Goal: Task Accomplishment & Management: Use online tool/utility

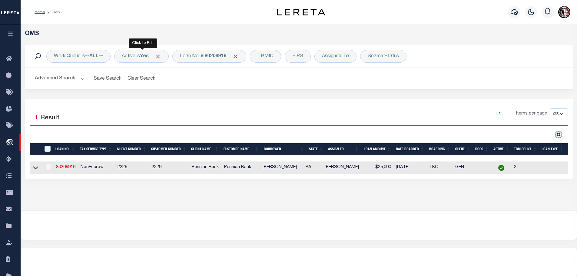
select select "200"
click at [72, 166] on link "80209919" at bounding box center [65, 167] width 19 height 4
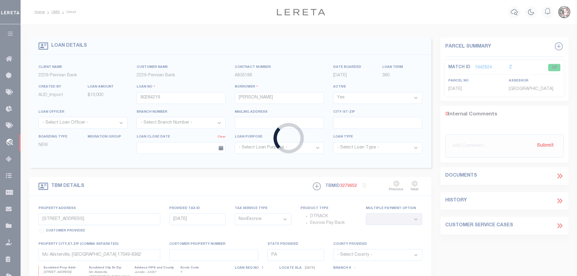
type input "80209919"
type input "[PERSON_NAME]"
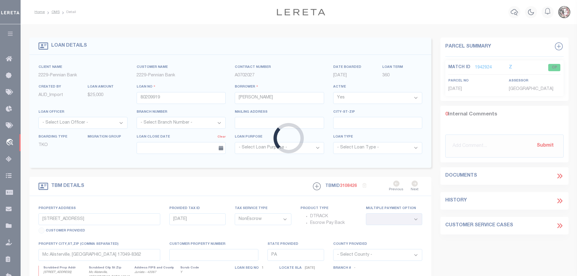
type input "[STREET_ADDRESS]"
select select
type input "MCALISTERVILLE PA 17049"
select select
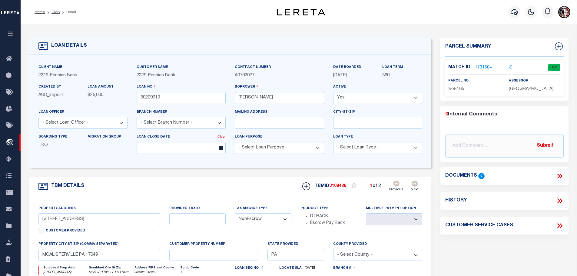
click at [481, 66] on link "1731604" at bounding box center [483, 68] width 17 height 6
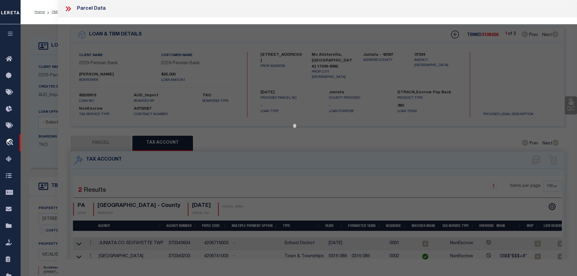
select select "AS"
checkbox input "false"
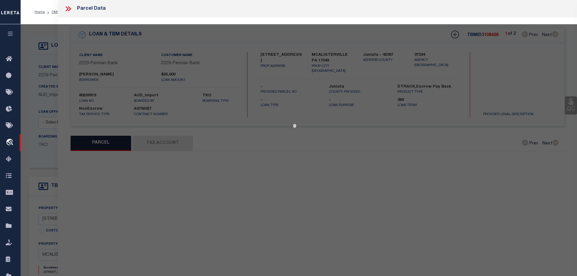
select select "CP"
type input "[PERSON_NAME] &CAROLYN [PERSON_NAME]"
select select
type input "[STREET_ADDRESS]"
type input "MCALISTERVILLE PA 17049"
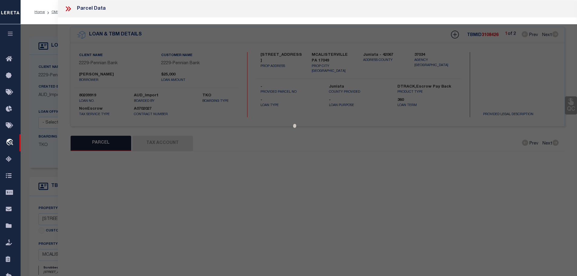
type textarea "Acreage: 1.02 Deed Book: 2011 Deed Page: 952"
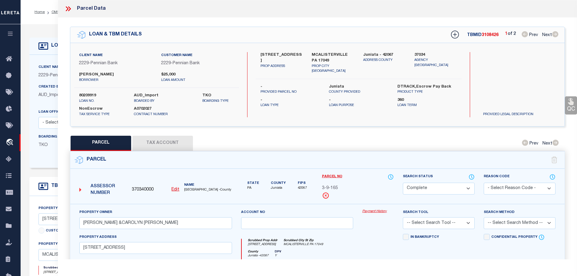
click at [174, 142] on button "Tax Account" at bounding box center [162, 143] width 61 height 15
select select "100"
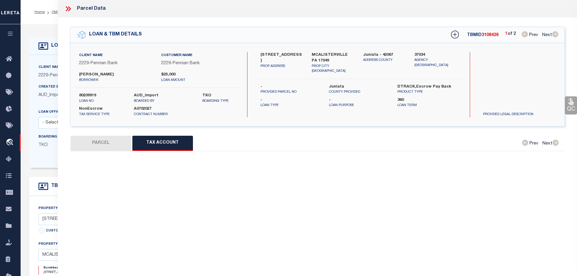
select select "100"
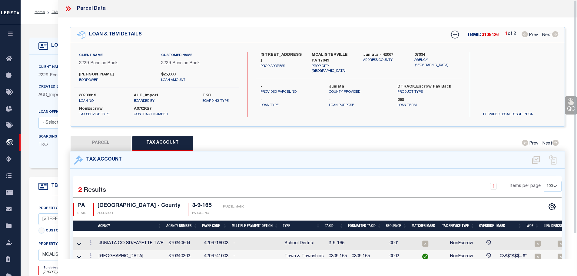
click at [68, 11] on icon at bounding box center [69, 8] width 3 height 5
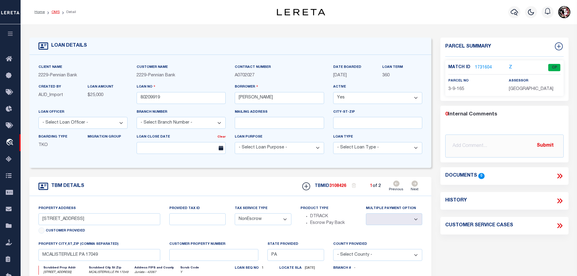
click at [55, 13] on link "OMS" at bounding box center [56, 12] width 8 height 4
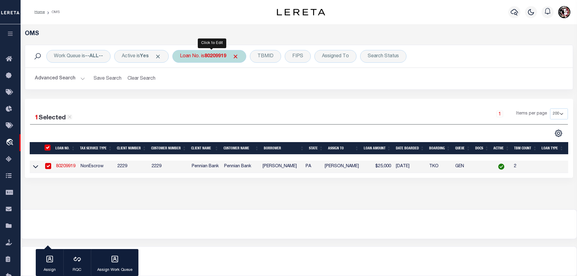
click at [207, 60] on div "Loan No. is 80209919" at bounding box center [209, 56] width 74 height 13
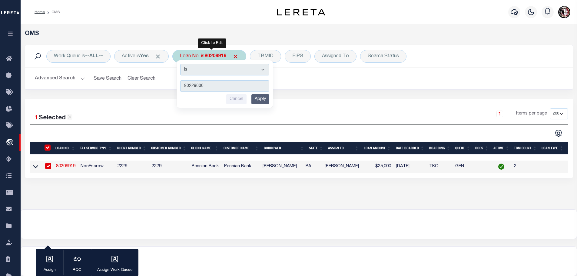
type input "80228000"
click at [261, 100] on input "Apply" at bounding box center [260, 99] width 18 height 10
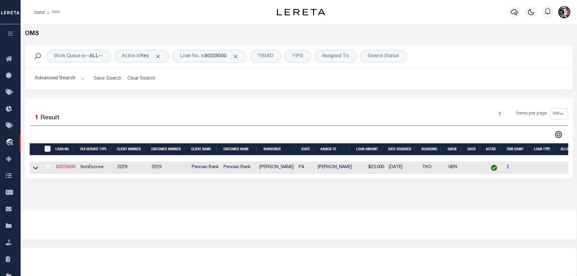
click at [65, 167] on link "80228000" at bounding box center [65, 167] width 19 height 4
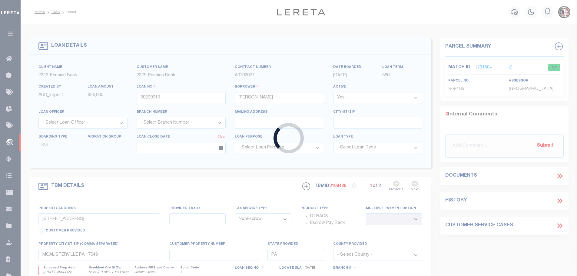
type input "80228000"
type input "[PERSON_NAME]"
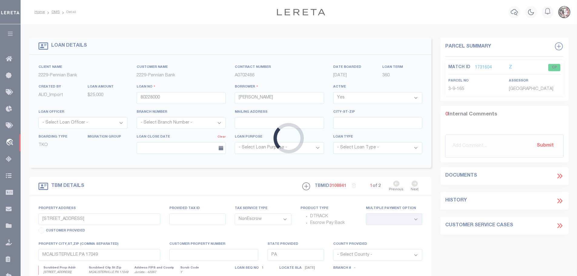
type input "[STREET_ADDRESS][PERSON_NAME]"
select select
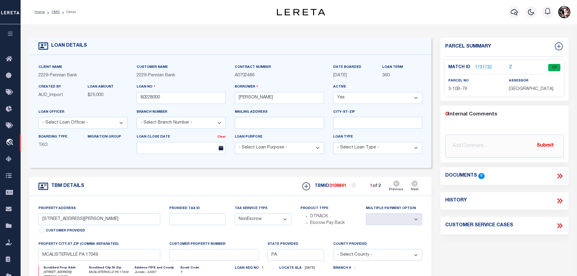
click at [483, 68] on link "1731732" at bounding box center [483, 68] width 17 height 6
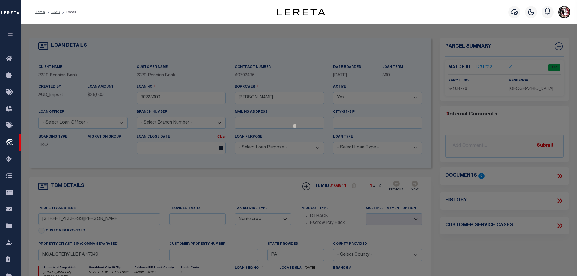
select select "AS"
checkbox input "false"
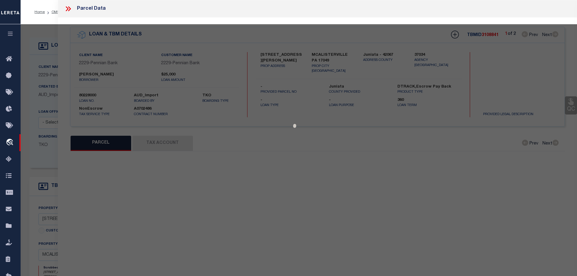
select select "CP"
type input "[PERSON_NAME] E &ROBYN S"
select select
type input "[STREET_ADDRESS]"
type input "[PERSON_NAME] , [GEOGRAPHIC_DATA] 17049"
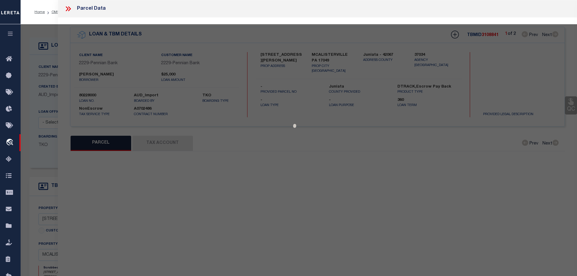
type textarea "Square Footage : 1,560"
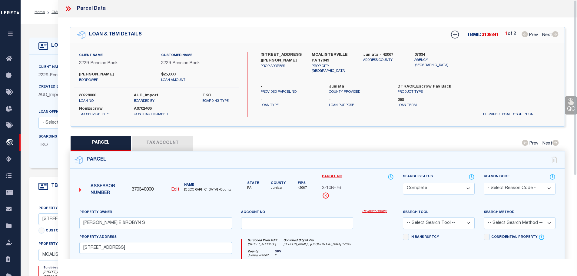
click at [172, 142] on button "Tax Account" at bounding box center [162, 143] width 61 height 15
select select "100"
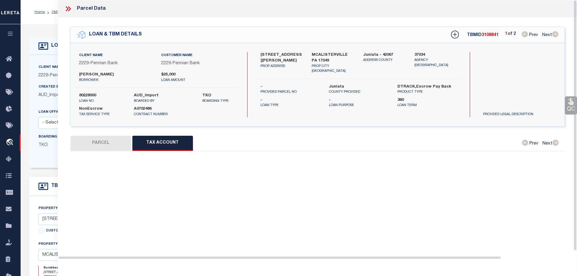
select select "100"
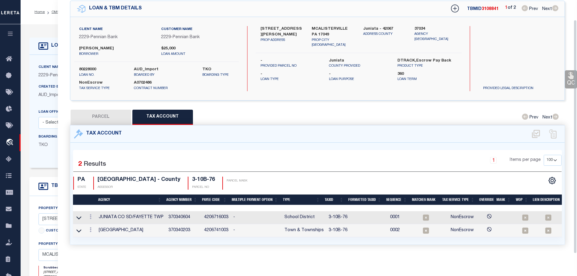
scroll to position [28, 0]
click at [89, 228] on link at bounding box center [90, 230] width 7 height 5
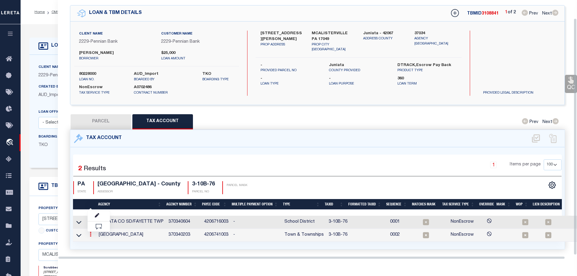
scroll to position [20, 0]
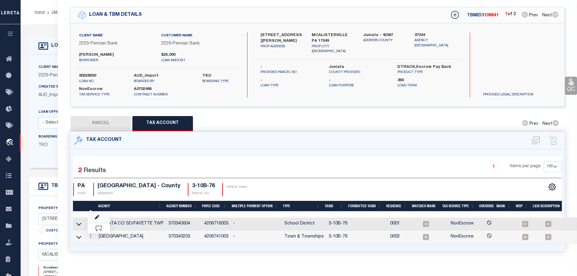
click at [100, 214] on link at bounding box center [99, 218] width 22 height 10
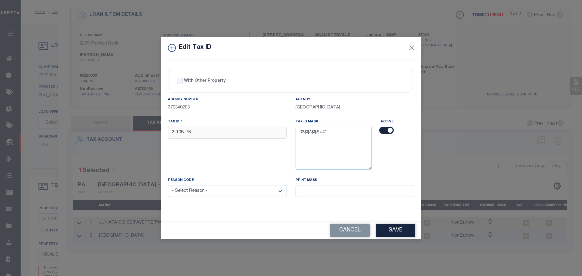
click at [196, 135] on input "3-10B-76" at bounding box center [227, 133] width 118 height 12
paste input "0310B0"
type input "0310B076"
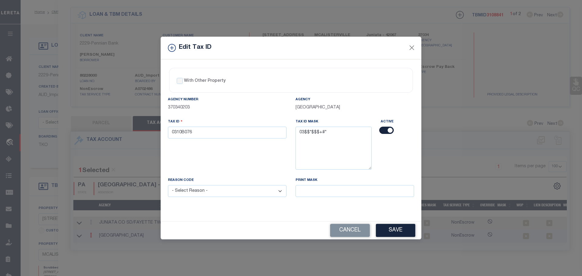
click at [253, 190] on select "- Select Reason - 099 - Other (Provide additional detail) ACT - Agency Changed …" at bounding box center [227, 191] width 118 height 12
select select "ACT"
click at [168, 185] on select "- Select Reason - 099 - Other (Provide additional detail) ACT - Agency Changed …" at bounding box center [227, 191] width 118 height 12
click at [395, 230] on button "Save" at bounding box center [395, 230] width 39 height 13
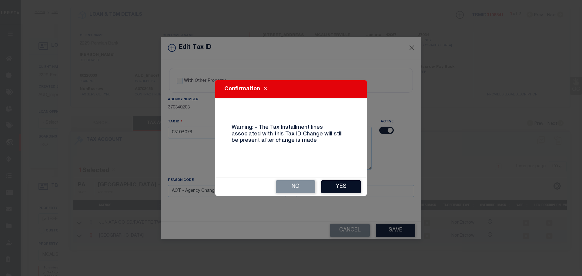
click at [343, 190] on button "Yes" at bounding box center [340, 186] width 39 height 13
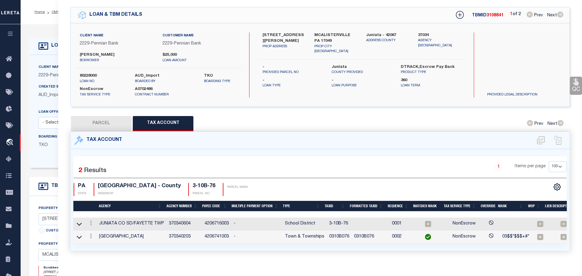
select select
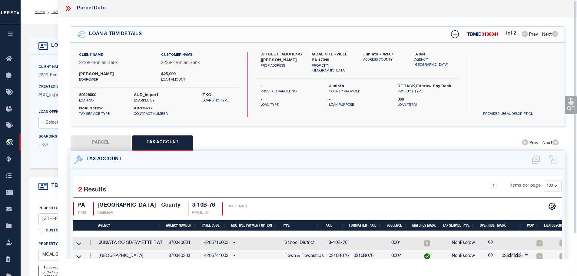
scroll to position [0, 0]
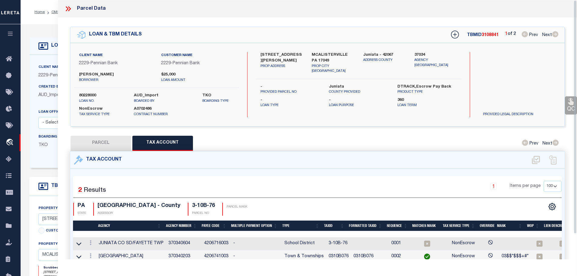
click at [68, 9] on icon at bounding box center [67, 8] width 3 height 5
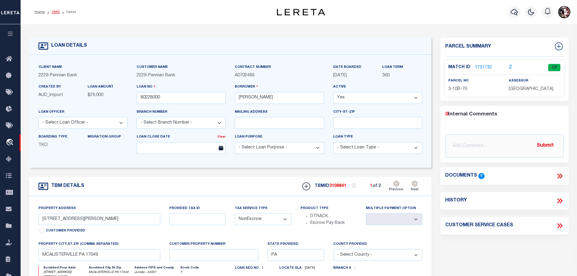
click at [52, 13] on link "OMS" at bounding box center [56, 12] width 8 height 4
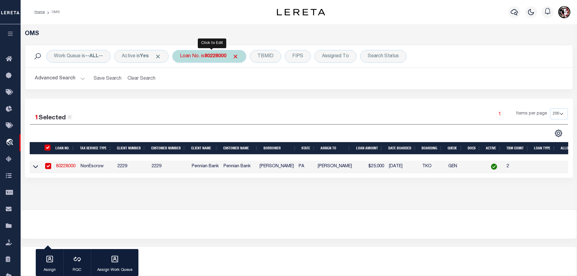
click at [215, 60] on div "Loan No. is 80228000" at bounding box center [209, 56] width 74 height 13
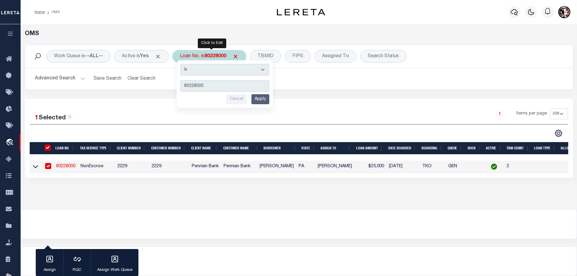
click at [267, 95] on input "Apply" at bounding box center [260, 99] width 18 height 10
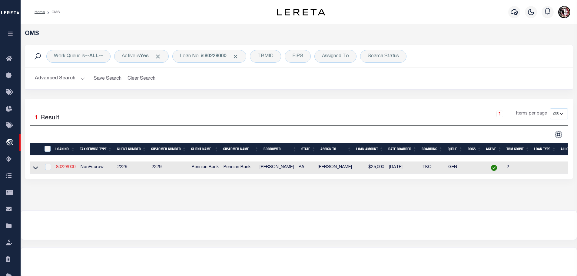
click at [60, 165] on link "80228000" at bounding box center [65, 167] width 19 height 4
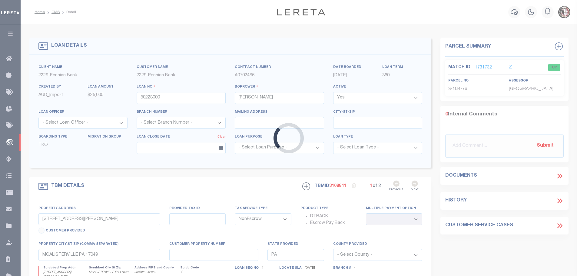
select select
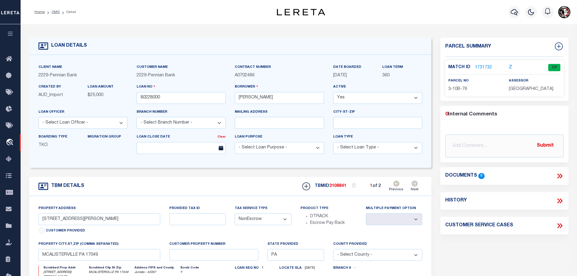
click at [482, 67] on link "1731732" at bounding box center [483, 68] width 17 height 6
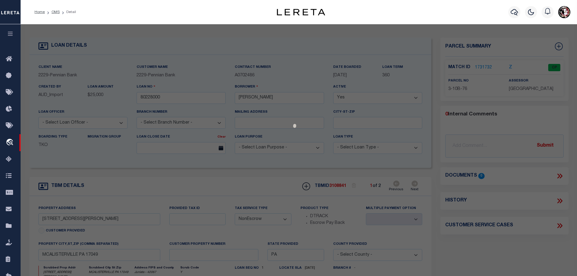
select select "AS"
checkbox input "false"
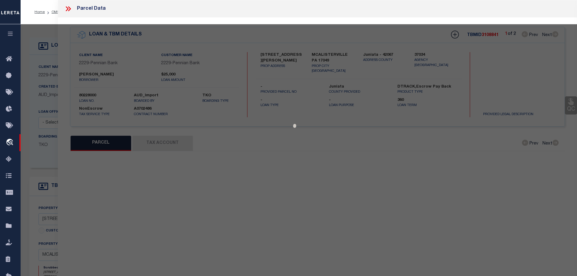
select select "CP"
type input "[PERSON_NAME] E &ROBYN S"
select select
type input "[STREET_ADDRESS]"
type input "[PERSON_NAME] , [GEOGRAPHIC_DATA] 17049"
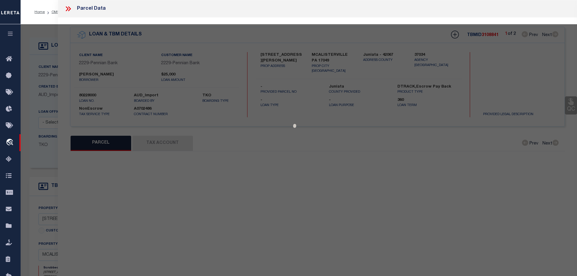
type textarea "Square Footage : 1,560"
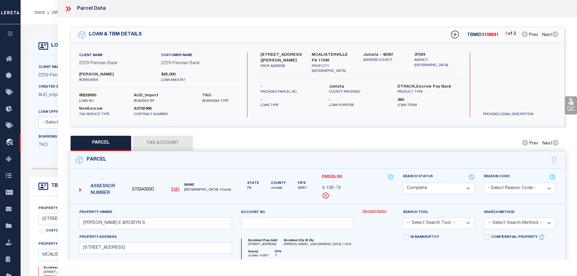
click at [173, 142] on button "Tax Account" at bounding box center [162, 143] width 61 height 15
select select "100"
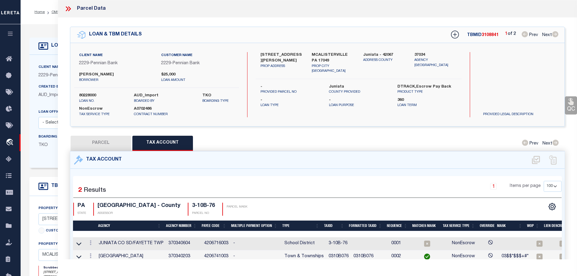
click at [68, 10] on icon at bounding box center [68, 9] width 8 height 8
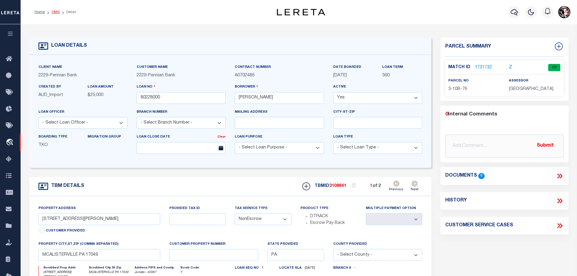
click at [55, 12] on link "OMS" at bounding box center [56, 12] width 8 height 4
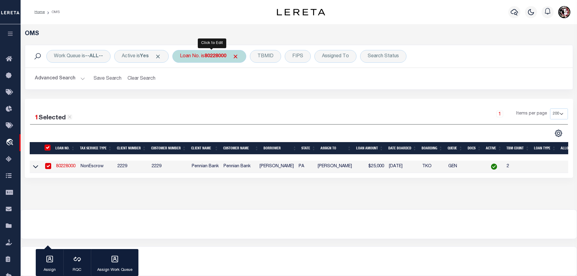
click at [217, 56] on b "80228000" at bounding box center [216, 56] width 22 height 5
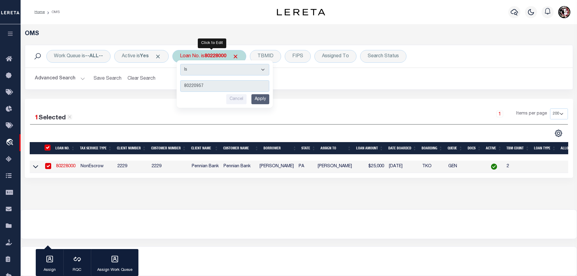
type input "80220957"
click at [264, 101] on input "Apply" at bounding box center [260, 99] width 18 height 10
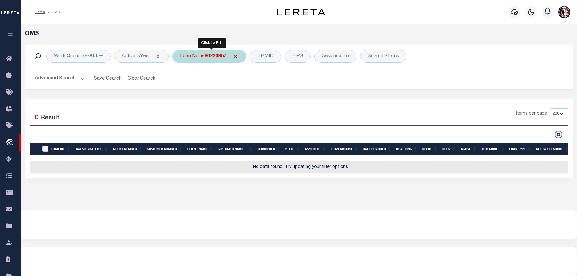
click at [219, 54] on b "80220957" at bounding box center [216, 56] width 22 height 5
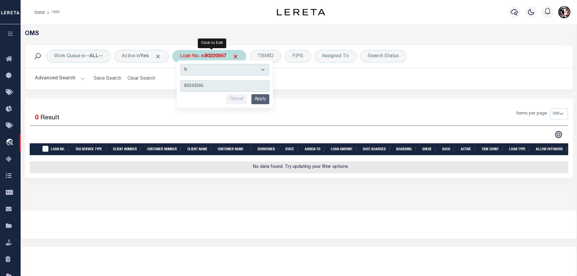
type input "80243595"
click at [266, 99] on input "Apply" at bounding box center [260, 99] width 18 height 10
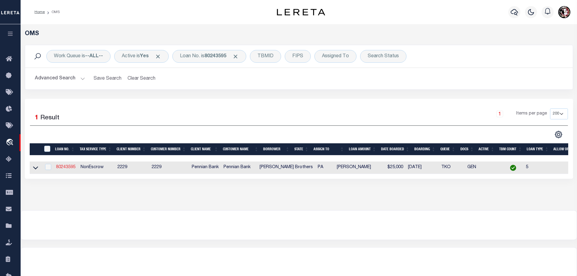
click at [68, 166] on link "80243595" at bounding box center [65, 167] width 19 height 4
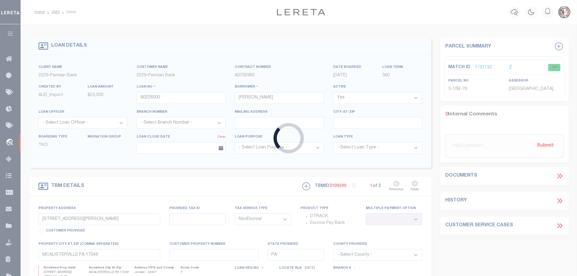
type input "80243595"
type input "[PERSON_NAME] Brothers"
type input "[STREET_ADDRESS]"
select select
type input "McAliserville PA 17049"
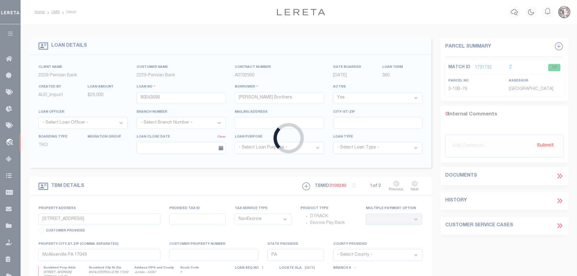
select select
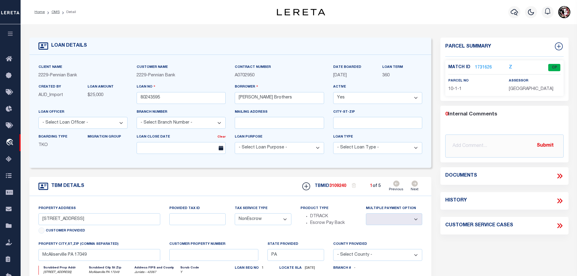
click at [416, 185] on icon at bounding box center [415, 184] width 6 height 6
type input "[STREET_ADDRESS]"
select select
type input "McAlisterville [GEOGRAPHIC_DATA] 17049"
select select
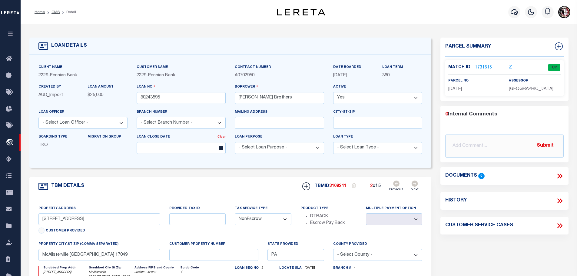
click at [416, 185] on icon at bounding box center [415, 184] width 6 height 6
type input "[STREET_ADDRESS][PERSON_NAME]"
select select
click at [395, 184] on icon at bounding box center [396, 184] width 6 height 6
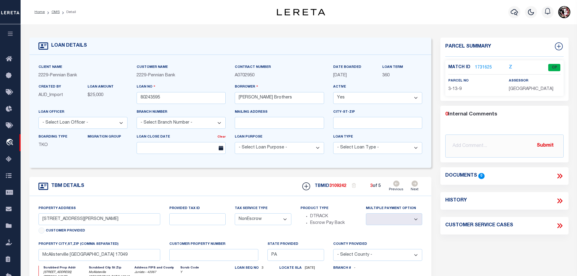
type input "[STREET_ADDRESS]"
select select
click at [478, 68] on link "1731615" at bounding box center [483, 68] width 17 height 6
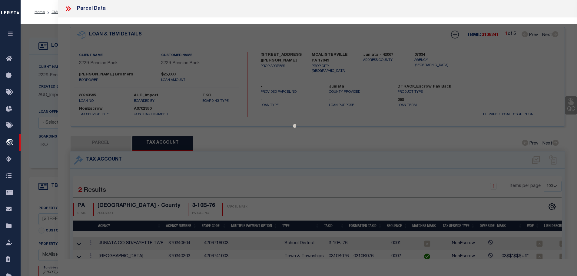
select select "AS"
checkbox input "false"
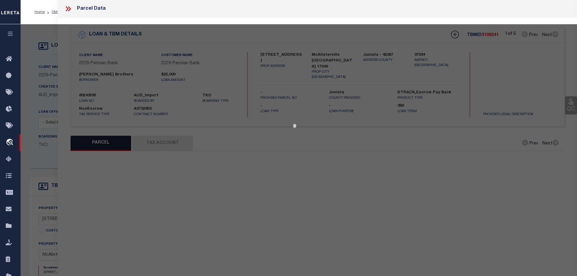
select select "CP"
type input "[PERSON_NAME] E ET AL"
type input "77 FARM LN"
checkbox input "false"
type input "PA"
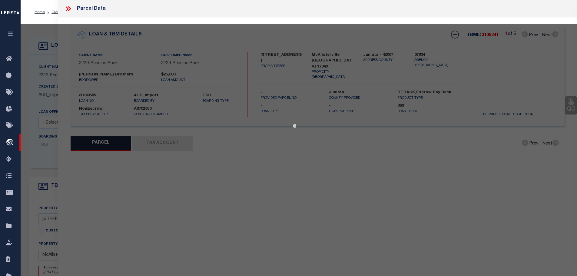
type textarea "297 859"
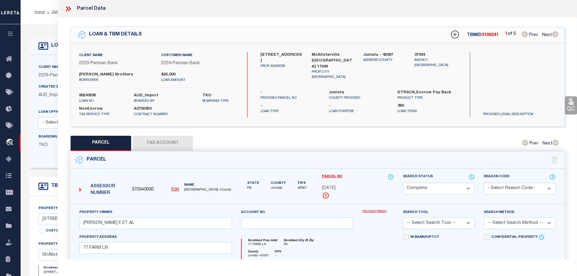
click at [159, 137] on button "Tax Account" at bounding box center [162, 143] width 61 height 15
select select "100"
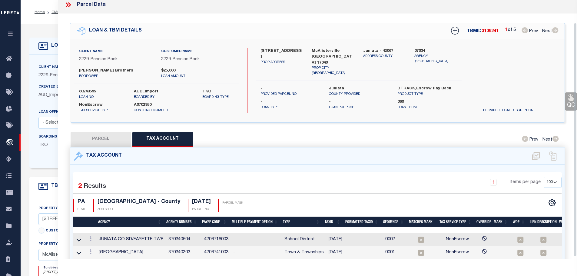
scroll to position [28, 0]
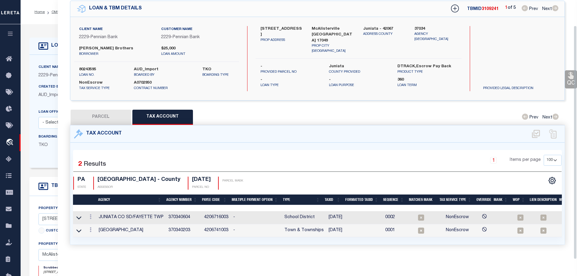
click at [95, 110] on button "PARCEL" at bounding box center [101, 117] width 61 height 15
select select "AS"
checkbox input "false"
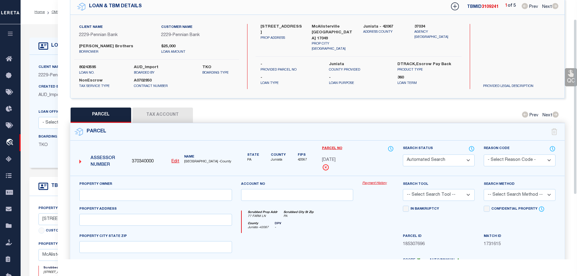
select select "CP"
type input "[PERSON_NAME] E ET AL"
type input "77 FARM LN"
checkbox input "false"
type input "PA"
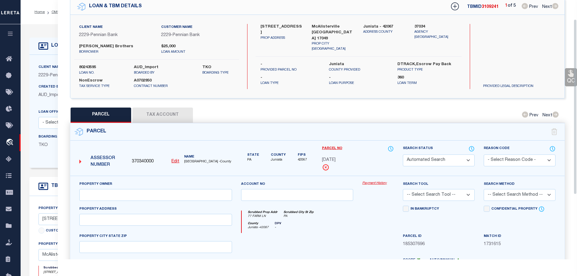
type textarea "297 859"
drag, startPoint x: 171, startPoint y: 112, endPoint x: 237, endPoint y: 133, distance: 69.7
click at [171, 112] on button "Tax Account" at bounding box center [162, 115] width 61 height 15
select select "100"
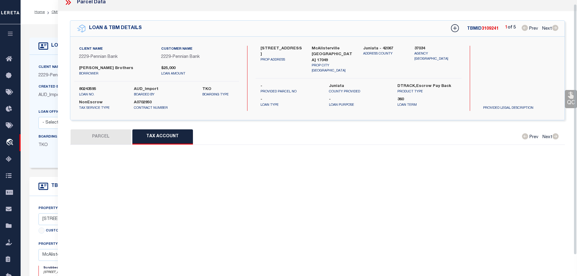
select select "100"
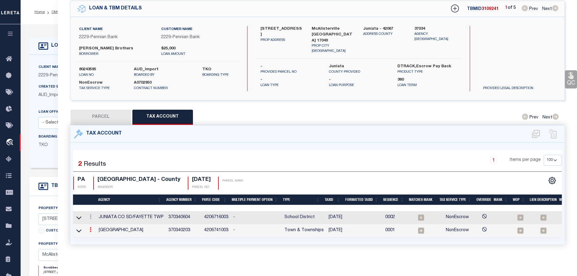
click at [91, 227] on icon at bounding box center [91, 229] width 2 height 5
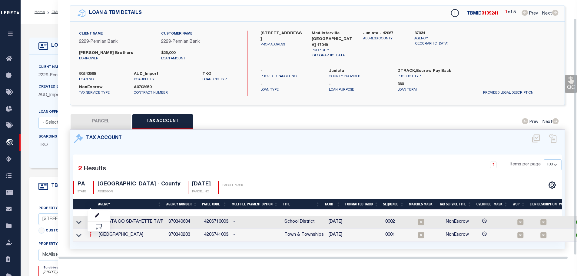
scroll to position [20, 0]
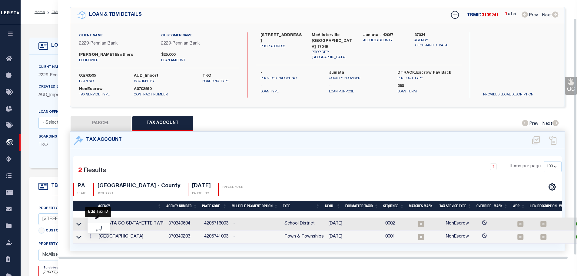
click at [98, 215] on icon "" at bounding box center [97, 217] width 5 height 5
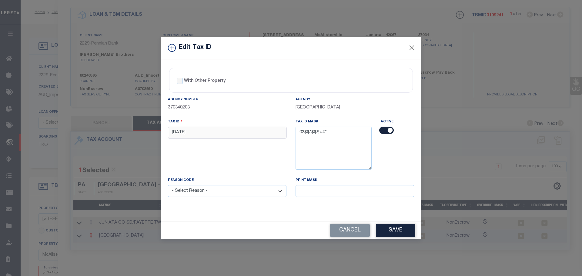
click at [207, 131] on input "[DATE]" at bounding box center [227, 133] width 118 height 12
paste input "0313 0"
type input "0313 035"
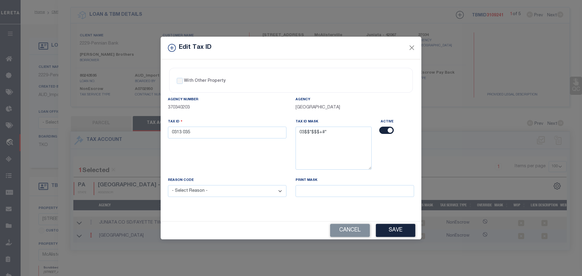
click at [246, 191] on select "- Select Reason - 099 - Other (Provide additional detail) ACT - Agency Changed …" at bounding box center [227, 191] width 118 height 12
select select "ACT"
click at [168, 185] on select "- Select Reason - 099 - Other (Provide additional detail) ACT - Agency Changed …" at bounding box center [227, 191] width 118 height 12
click at [392, 232] on button "Save" at bounding box center [395, 230] width 39 height 13
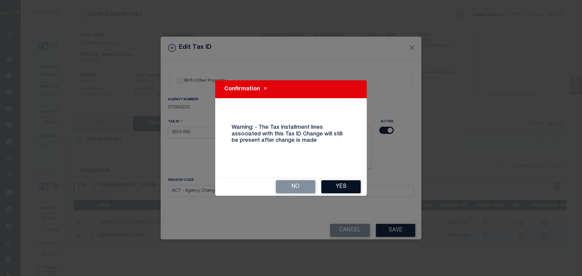
click at [333, 188] on button "Yes" at bounding box center [340, 186] width 39 height 13
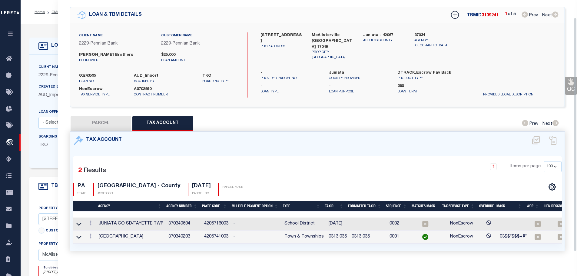
type input "[STREET_ADDRESS]"
select select
type input "McAliserville PA 17049"
select select
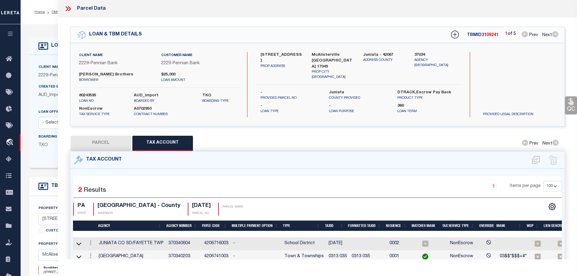
click at [65, 8] on icon at bounding box center [68, 9] width 8 height 8
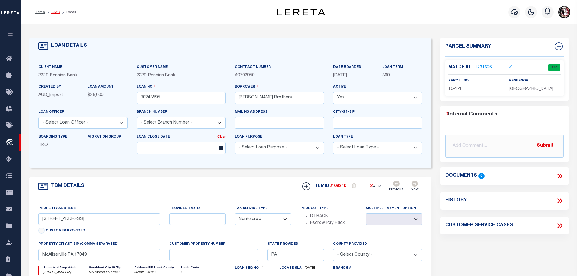
click at [55, 12] on link "OMS" at bounding box center [56, 12] width 8 height 4
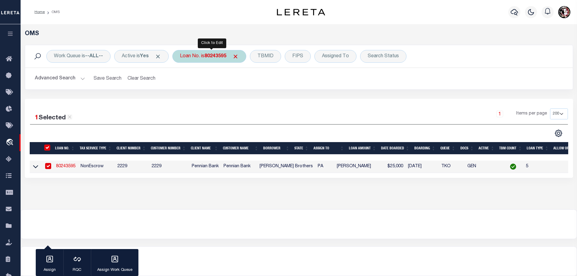
click at [209, 57] on b "80243595" at bounding box center [216, 56] width 22 height 5
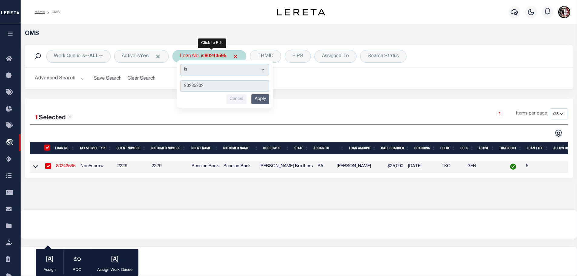
type input "80235302"
click at [265, 100] on input "Apply" at bounding box center [260, 99] width 18 height 10
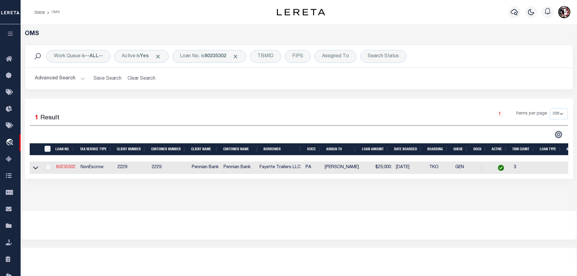
click at [66, 165] on link "80235302" at bounding box center [65, 167] width 19 height 4
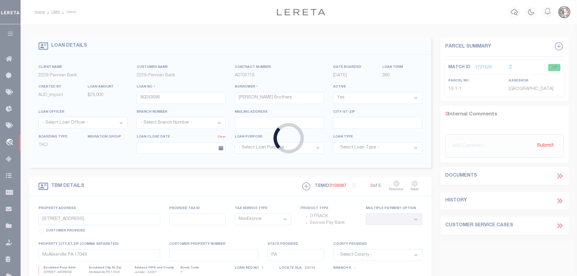
type input "80235302"
type input "Fayette Trailers LLC"
select select
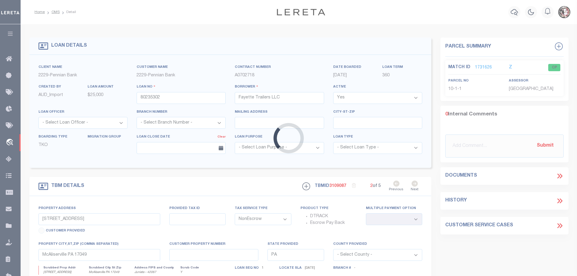
type input "[STREET_ADDRESS]"
select select
type input "COCOLAMUS PA 17014"
select select
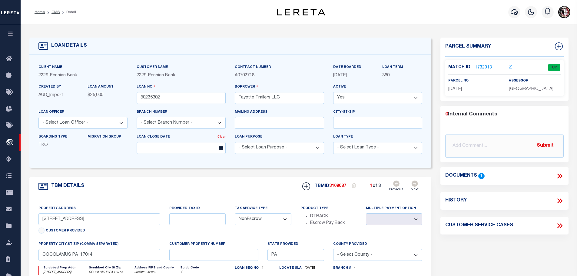
click at [482, 67] on link "1732013" at bounding box center [483, 68] width 17 height 6
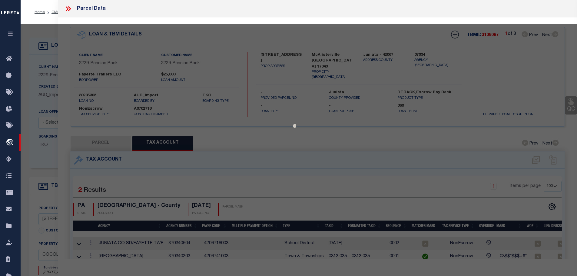
select select "AS"
checkbox input "false"
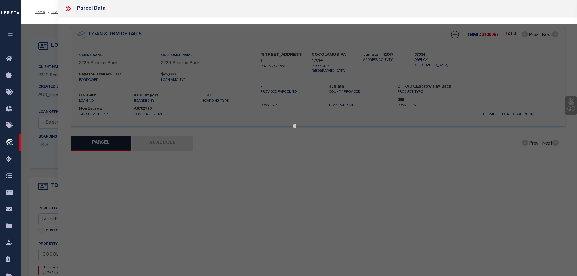
select select "CP"
type input "[PERSON_NAME] W"
select select
type input "RT 35"
type textarea "Acreage: 1.32"
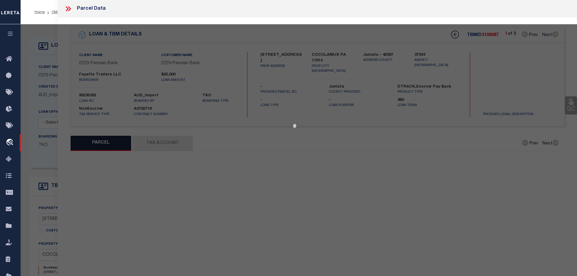
type textarea "[PERSON_NAME], located 1.32 acre property, hence completed. [PERSON_NAME] , fou…"
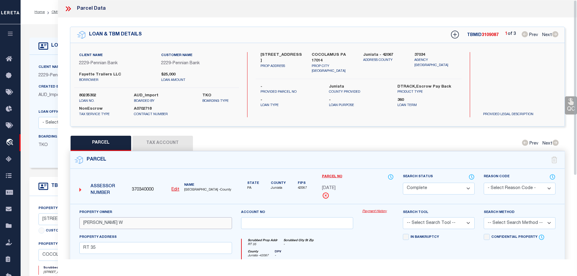
click at [86, 222] on input "[PERSON_NAME] W" at bounding box center [155, 223] width 153 height 12
drag, startPoint x: 175, startPoint y: 143, endPoint x: 195, endPoint y: 155, distance: 23.4
click at [175, 143] on button "Tax Account" at bounding box center [162, 143] width 61 height 15
select select "100"
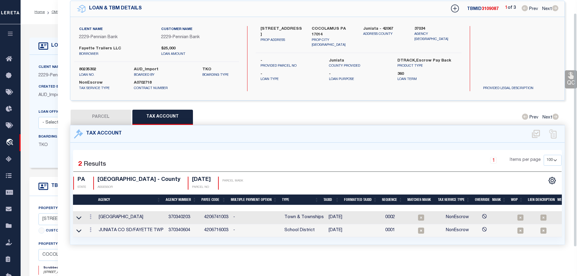
scroll to position [28, 0]
click at [89, 215] on link at bounding box center [90, 217] width 7 height 5
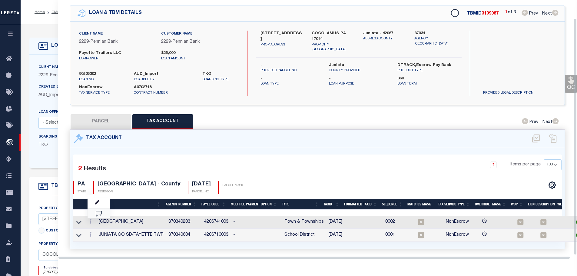
scroll to position [20, 0]
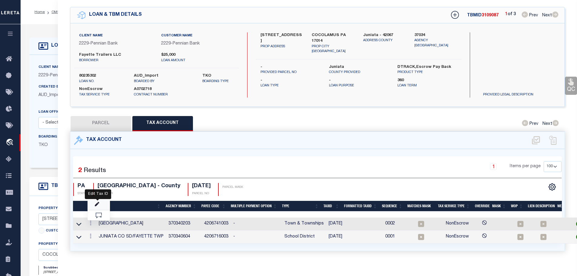
click at [96, 202] on icon "" at bounding box center [97, 204] width 5 height 5
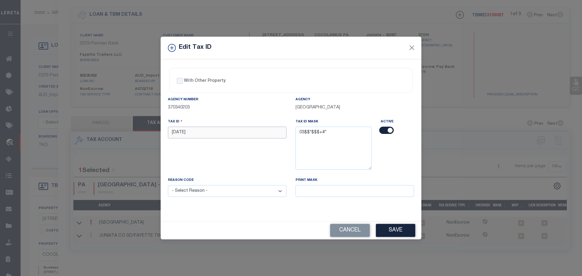
click at [197, 131] on input "[DATE]" at bounding box center [227, 133] width 118 height 12
paste input "0320 0"
click at [197, 131] on input "3-20-0320 056" at bounding box center [227, 133] width 118 height 12
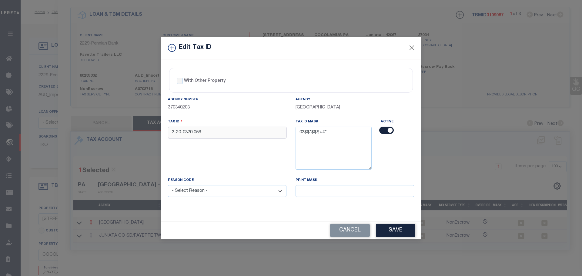
click at [197, 131] on input "3-20-0320 056" at bounding box center [227, 133] width 118 height 12
paste input "text"
type input "0320 056"
click at [207, 196] on select "- Select Reason - 099 - Other (Provide additional detail) ACT - Agency Changed …" at bounding box center [227, 191] width 118 height 12
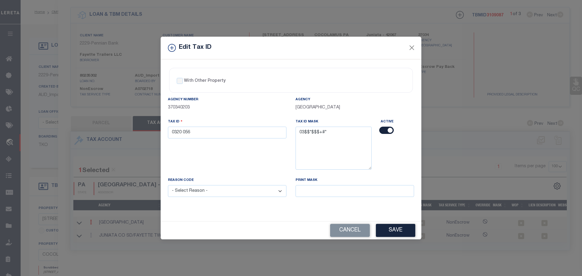
select select "ACT"
click at [168, 185] on select "- Select Reason - 099 - Other (Provide additional detail) ACT - Agency Changed …" at bounding box center [227, 191] width 118 height 12
click at [381, 229] on button "Save" at bounding box center [395, 230] width 39 height 13
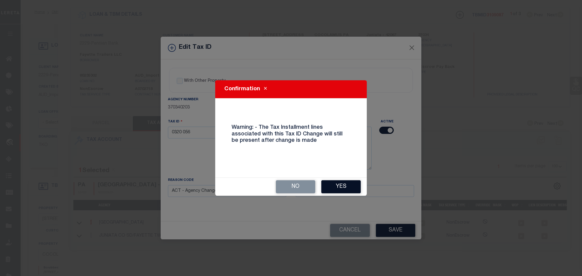
click at [345, 188] on button "Yes" at bounding box center [340, 186] width 39 height 13
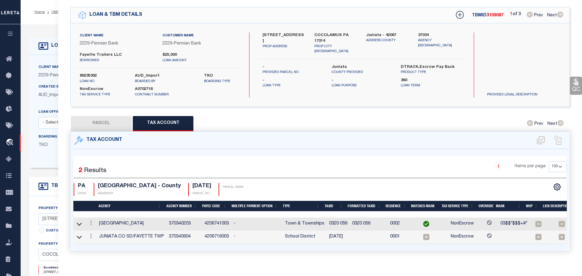
select select
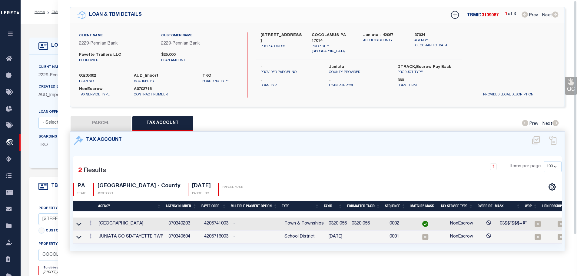
scroll to position [0, 0]
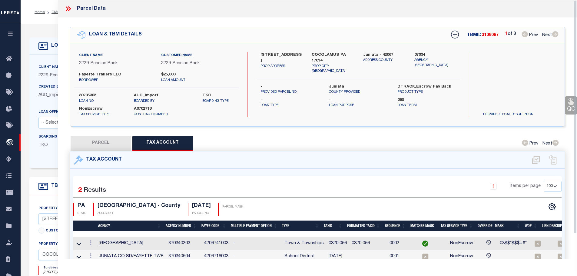
click at [68, 8] on icon at bounding box center [68, 9] width 8 height 8
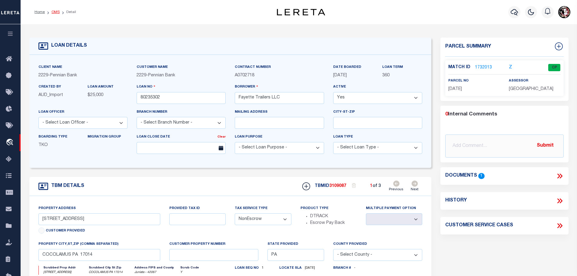
click at [54, 12] on link "OMS" at bounding box center [56, 12] width 8 height 4
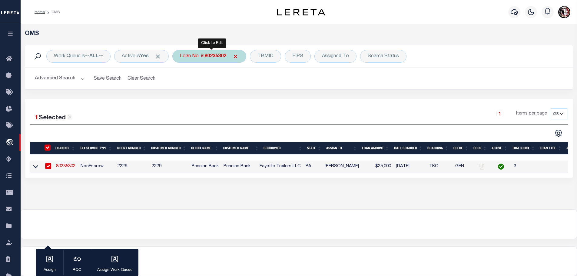
click at [220, 57] on b "80235302" at bounding box center [216, 56] width 22 height 5
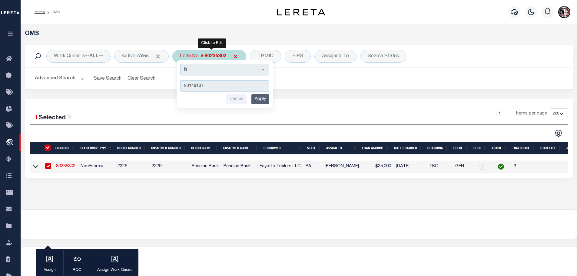
type input "80149107"
click at [262, 97] on input "Apply" at bounding box center [260, 99] width 18 height 10
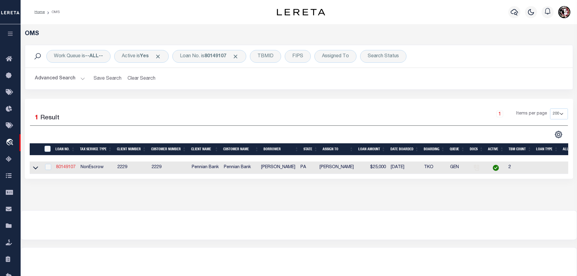
click at [67, 166] on link "80149107" at bounding box center [65, 167] width 19 height 4
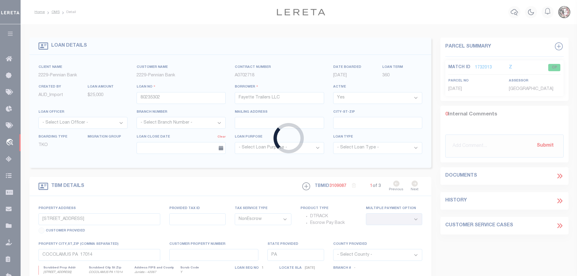
type input "80149107"
type input "[PERSON_NAME]"
select select
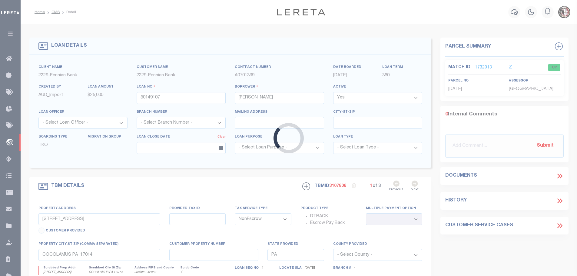
type input "33543 ROUTE 35"
select select
type input "MCALISTERVILLE PA 17049"
select select
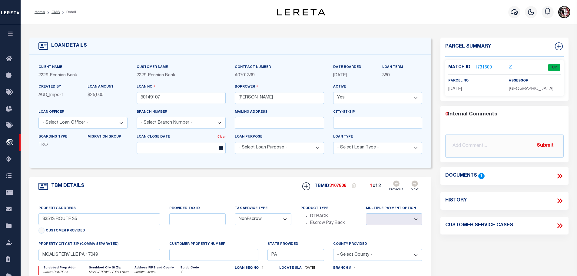
click at [415, 185] on icon at bounding box center [415, 184] width 6 height 6
type input "RR 2 BOX 2375 (14.40 acres )"
select select
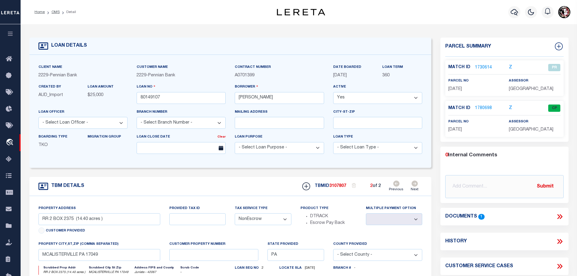
click at [480, 108] on link "1780698" at bounding box center [483, 108] width 17 height 6
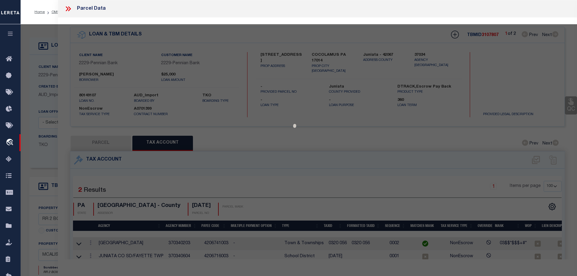
select select "AS"
checkbox input "false"
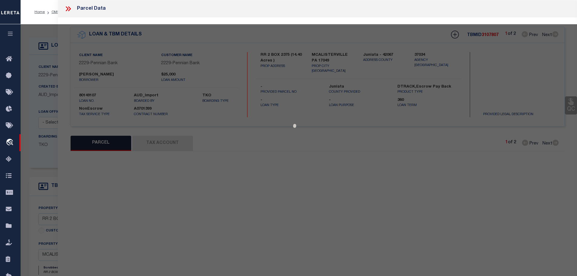
select select "CP"
type input "[PERSON_NAME] E & [PERSON_NAME] A"
select select
type input "33244 RT 35"
type input "[PERSON_NAME] , [GEOGRAPHIC_DATA] 17049"
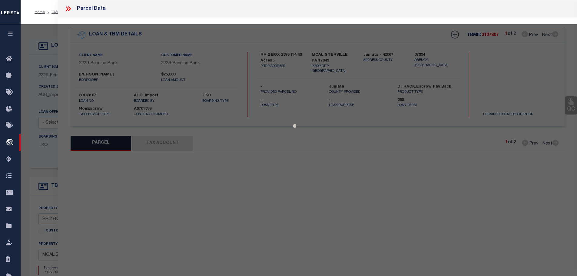
type textarea "14.4 ACRES"
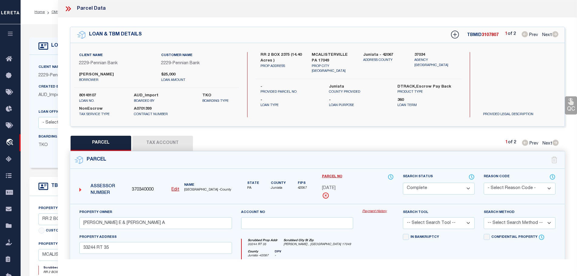
click at [149, 135] on div "QC QC QC" at bounding box center [318, 201] width 520 height 366
click at [151, 140] on button "Tax Account" at bounding box center [162, 143] width 61 height 15
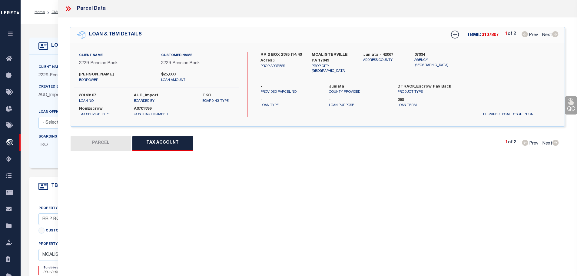
select select "100"
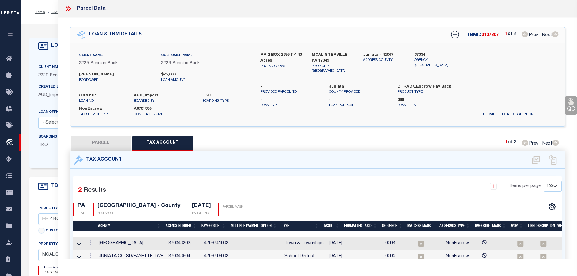
click at [115, 141] on button "PARCEL" at bounding box center [101, 143] width 61 height 15
select select "AS"
checkbox input "false"
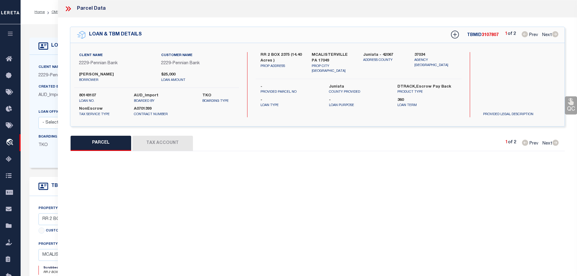
select select "CP"
type input "[PERSON_NAME] E & [PERSON_NAME] A"
select select
type input "33244 RT 35"
type input "[PERSON_NAME] , [GEOGRAPHIC_DATA] 17049"
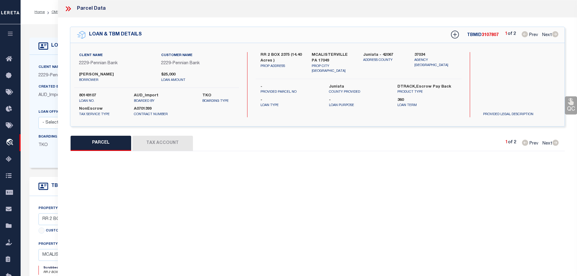
type textarea "14.4 ACRES"
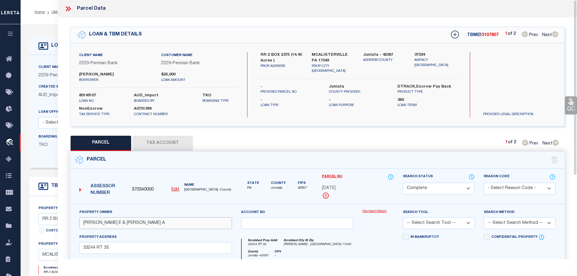
click at [91, 220] on input "[PERSON_NAME] E & [PERSON_NAME] A" at bounding box center [155, 223] width 153 height 12
click at [170, 142] on button "Tax Account" at bounding box center [162, 143] width 61 height 15
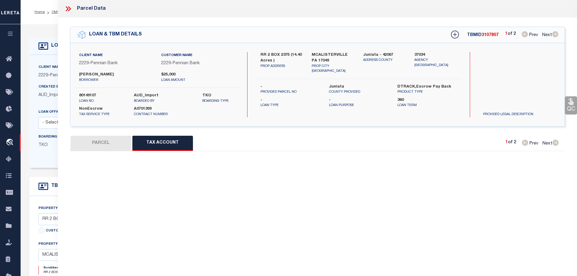
select select "100"
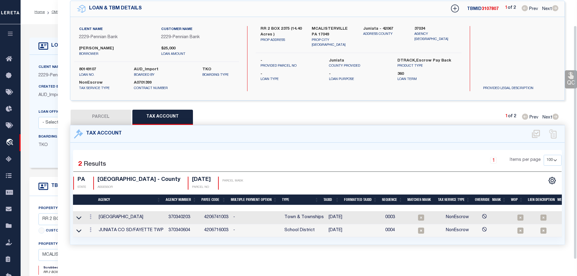
scroll to position [28, 0]
click at [90, 214] on icon at bounding box center [91, 216] width 2 height 5
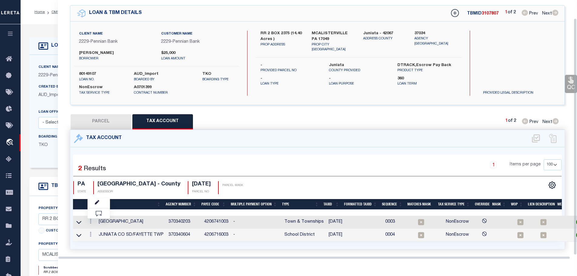
scroll to position [20, 0]
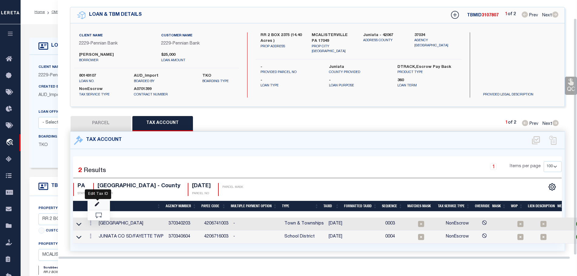
click at [96, 203] on icon "" at bounding box center [97, 204] width 5 height 5
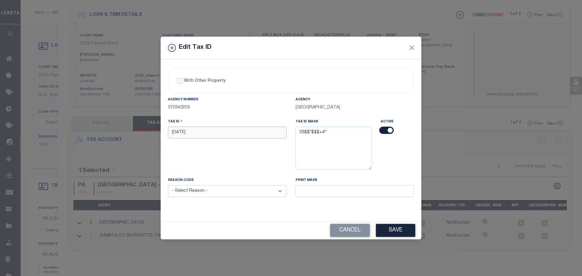
click at [202, 128] on input "[DATE]" at bounding box center [227, 133] width 118 height 12
paste input "0320 0"
type input "0320 043"
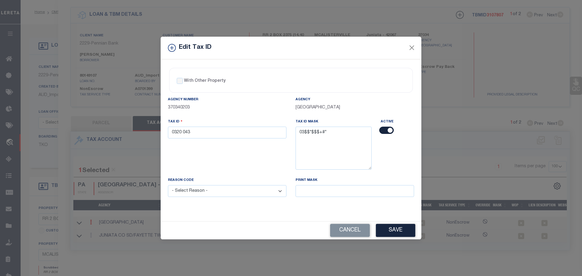
click at [203, 191] on select "- Select Reason - 099 - Other (Provide additional detail) ACT - Agency Changed …" at bounding box center [227, 191] width 118 height 12
select select "ACT"
click at [168, 185] on select "- Select Reason - 099 - Other (Provide additional detail) ACT - Agency Changed …" at bounding box center [227, 191] width 118 height 12
click at [392, 225] on button "Save" at bounding box center [395, 230] width 39 height 13
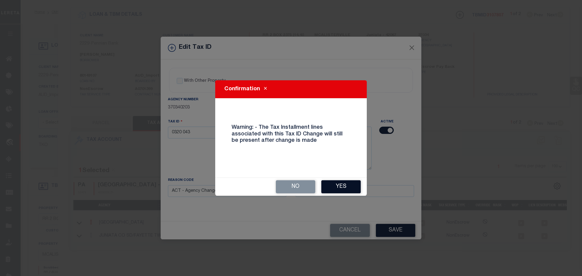
click at [347, 187] on button "Yes" at bounding box center [340, 186] width 39 height 13
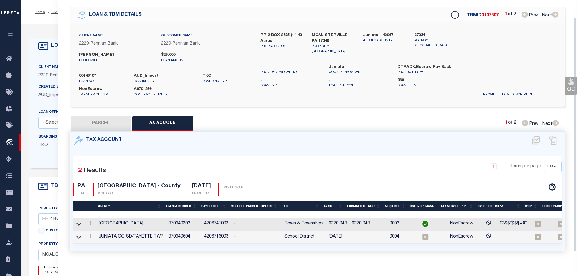
type input "33543 ROUTE 35"
select select
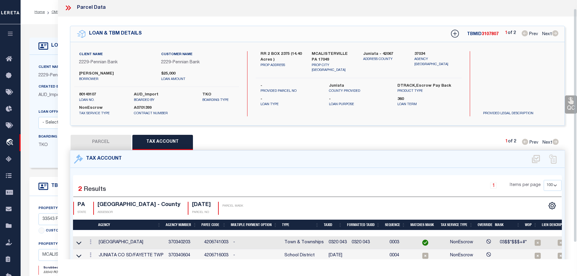
scroll to position [0, 0]
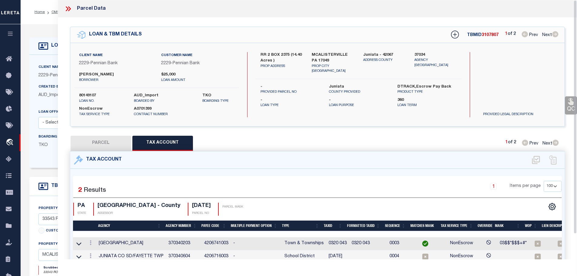
click at [69, 7] on icon at bounding box center [68, 9] width 8 height 8
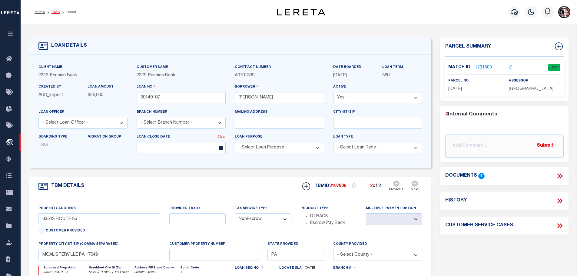
click at [55, 14] on link "OMS" at bounding box center [56, 12] width 8 height 4
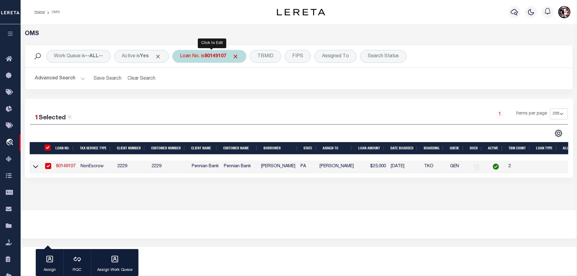
click at [217, 56] on b "80149107" at bounding box center [216, 56] width 22 height 5
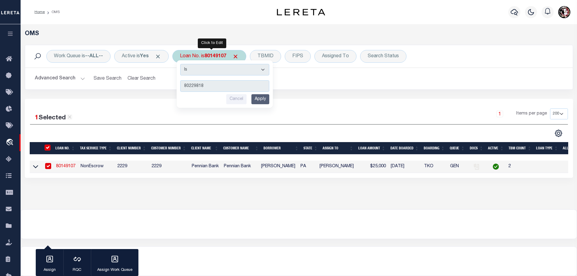
type input "80229818"
click at [262, 98] on input "Apply" at bounding box center [260, 99] width 18 height 10
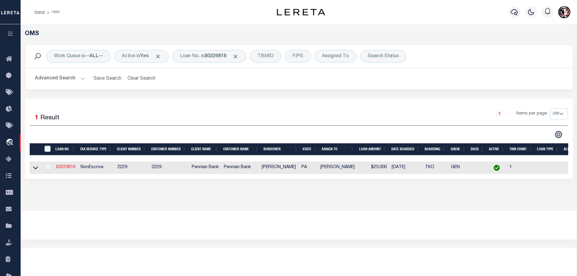
click at [67, 166] on link "80229818" at bounding box center [65, 167] width 19 height 4
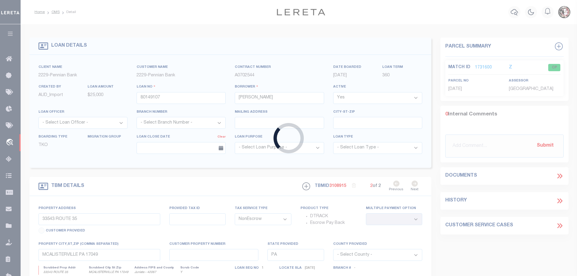
type input "80229818"
type input "[PERSON_NAME]"
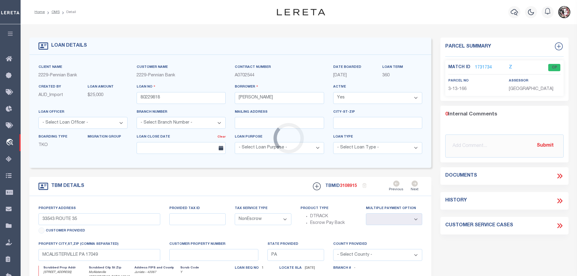
type input "[STREET_ADDRESS]"
select select
type input "McAlisterville [GEOGRAPHIC_DATA] 17049"
select select
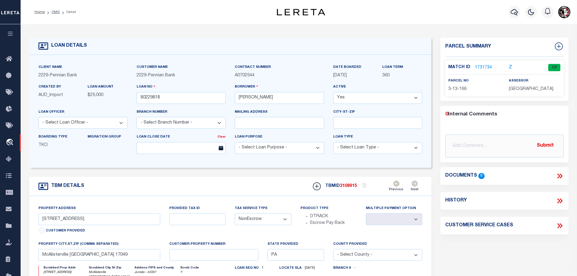
click at [478, 67] on link "1731734" at bounding box center [483, 68] width 17 height 6
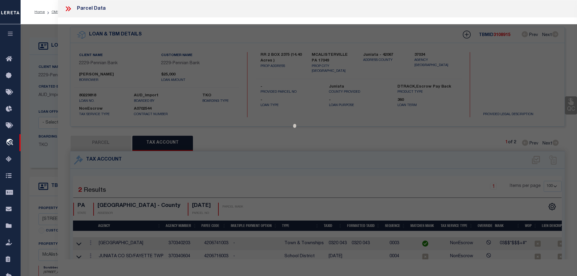
select select "AS"
checkbox input "false"
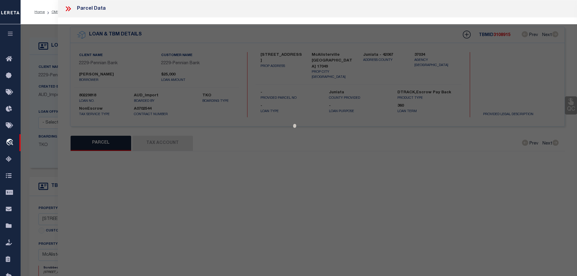
select select "CP"
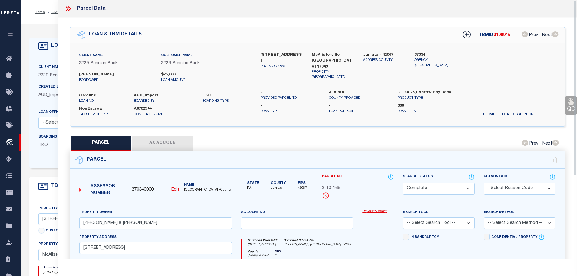
click at [172, 141] on button "Tax Account" at bounding box center [162, 143] width 61 height 15
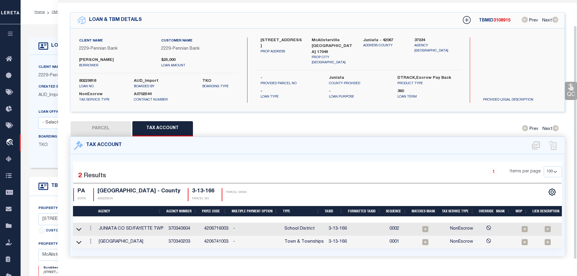
scroll to position [28, 0]
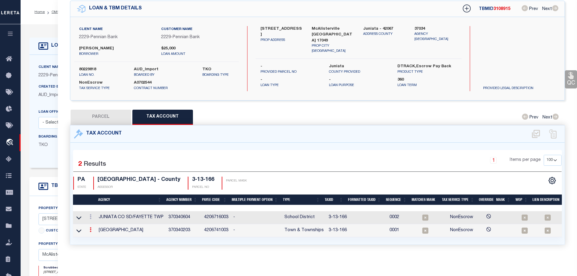
click at [90, 228] on link at bounding box center [90, 230] width 7 height 5
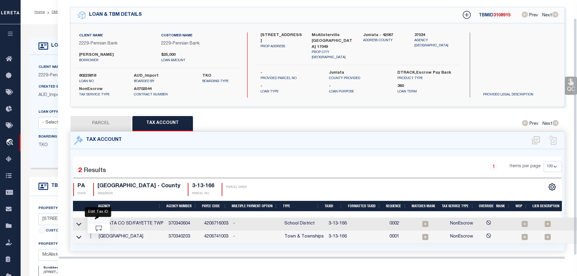
click at [96, 215] on icon "" at bounding box center [97, 217] width 5 height 5
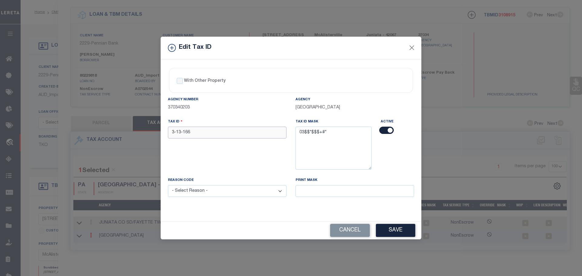
click at [192, 133] on input "3-13-166" at bounding box center [227, 133] width 118 height 12
paste input "0313"
click at [206, 194] on select "- Select Reason - 099 - Other (Provide additional detail) ACT - Agency Changed …" at bounding box center [227, 191] width 118 height 12
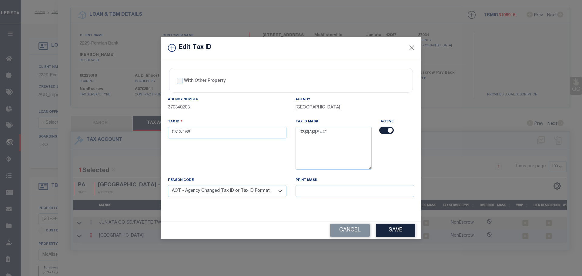
click at [168, 185] on select "- Select Reason - 099 - Other (Provide additional detail) ACT - Agency Changed …" at bounding box center [227, 191] width 118 height 12
click at [395, 229] on button "Save" at bounding box center [395, 230] width 39 height 13
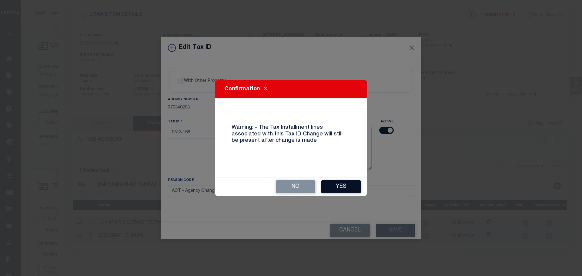
click at [348, 188] on button "Yes" at bounding box center [340, 186] width 39 height 13
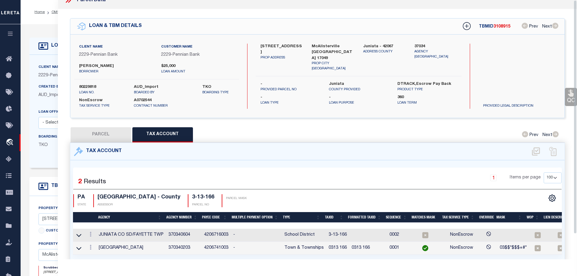
scroll to position [0, 0]
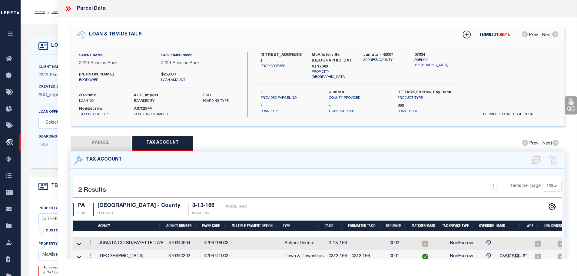
click at [66, 7] on icon at bounding box center [68, 9] width 8 height 8
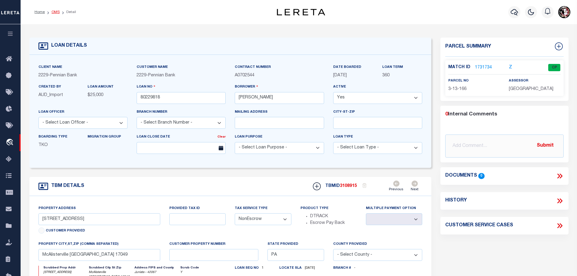
click at [52, 11] on link "OMS" at bounding box center [56, 12] width 8 height 4
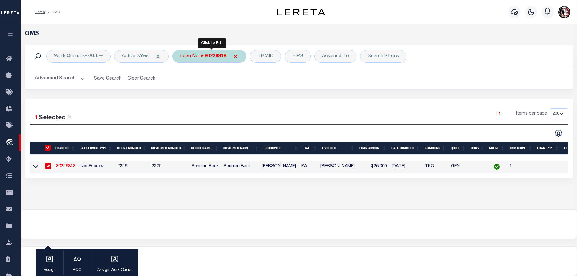
click at [213, 56] on b "80229818" at bounding box center [216, 56] width 22 height 5
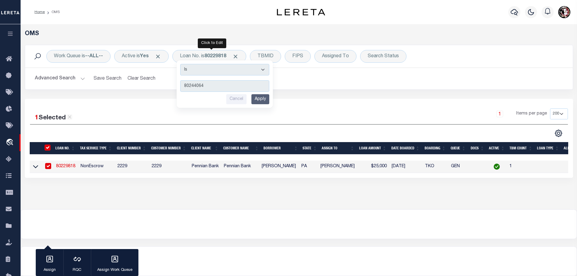
click at [263, 100] on input "Apply" at bounding box center [260, 99] width 18 height 10
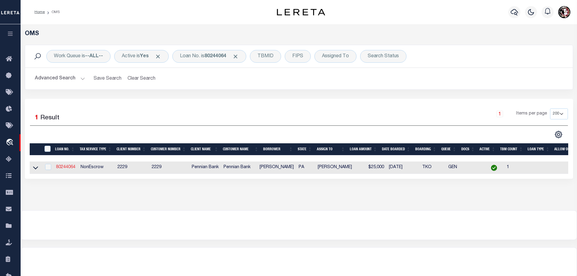
click at [65, 168] on link "80244064" at bounding box center [65, 167] width 19 height 4
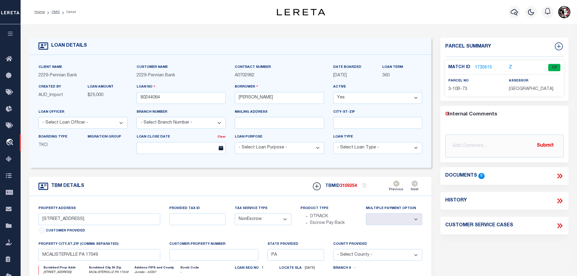
click at [480, 66] on link "1730615" at bounding box center [483, 68] width 17 height 6
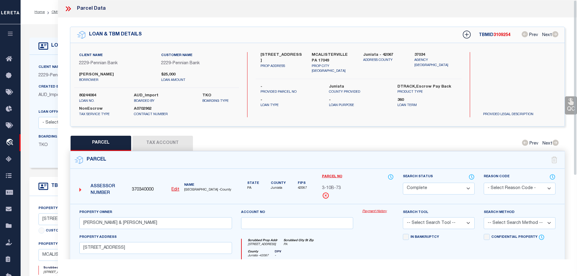
click at [174, 139] on button "Tax Account" at bounding box center [162, 143] width 61 height 15
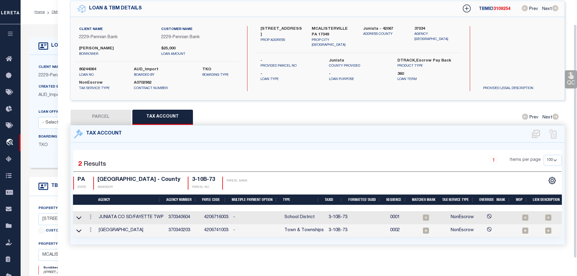
scroll to position [28, 0]
click at [91, 227] on icon at bounding box center [91, 229] width 2 height 5
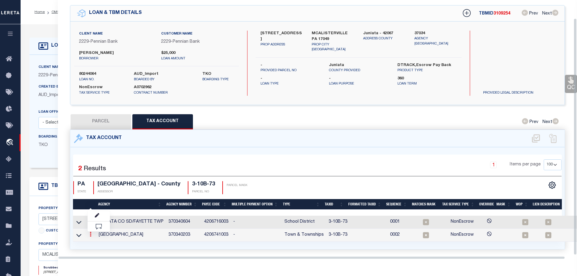
scroll to position [20, 0]
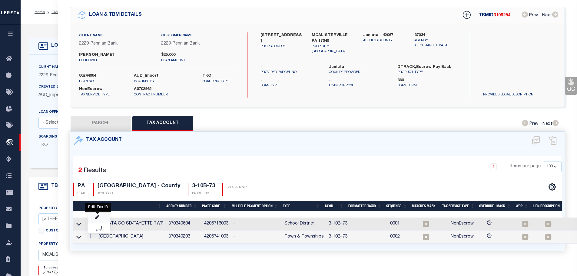
click at [97, 215] on icon "" at bounding box center [97, 217] width 5 height 5
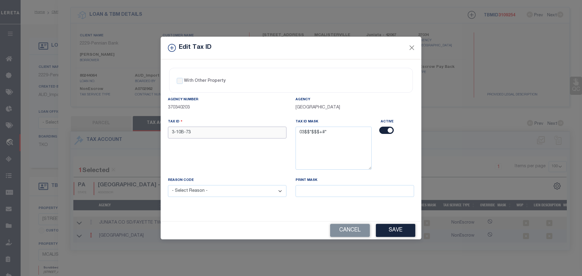
click at [196, 130] on input "3-10B-73" at bounding box center [227, 133] width 118 height 12
paste input "0310B0"
click at [210, 191] on select "- Select Reason - 099 - Other (Provide additional detail) ACT - Agency Changed …" at bounding box center [227, 191] width 118 height 12
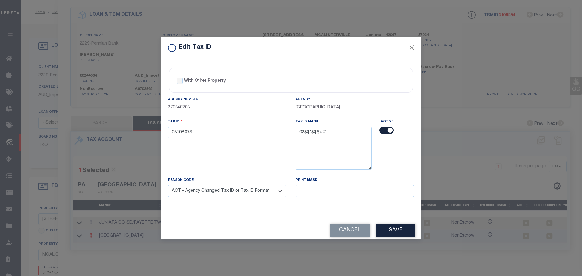
click at [168, 185] on select "- Select Reason - 099 - Other (Provide additional detail) ACT - Agency Changed …" at bounding box center [227, 191] width 118 height 12
click at [393, 228] on button "Save" at bounding box center [395, 230] width 39 height 13
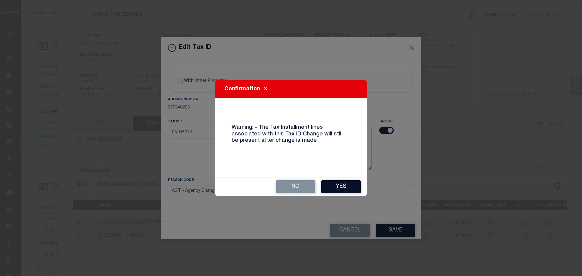
click at [344, 189] on button "Yes" at bounding box center [340, 186] width 39 height 13
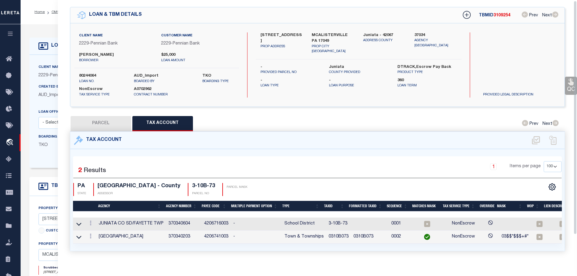
scroll to position [0, 0]
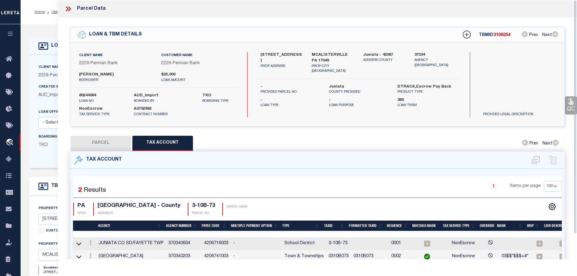
click at [67, 8] on icon at bounding box center [68, 9] width 8 height 8
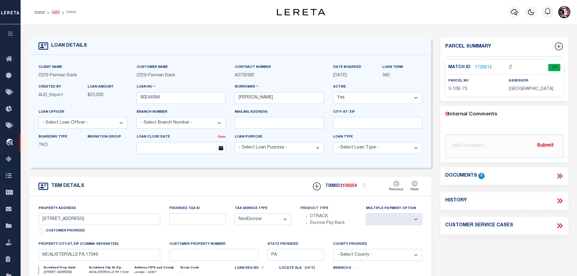
click at [53, 13] on link "OMS" at bounding box center [56, 12] width 8 height 4
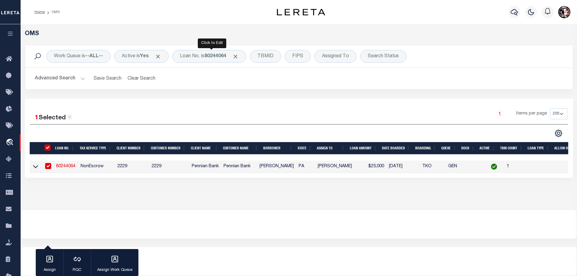
click at [231, 63] on div "Work Queue is --ALL-- Active is Yes Loan No. is 80244064 TBMID FIPS Assigned To…" at bounding box center [299, 56] width 548 height 22
click at [222, 56] on b "80244064" at bounding box center [216, 56] width 22 height 5
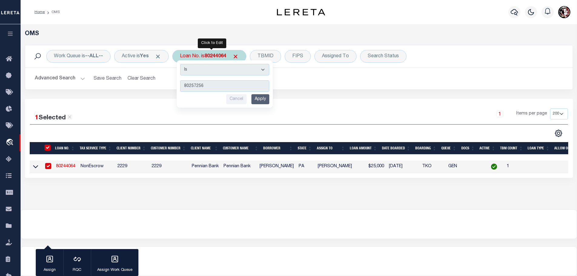
click at [262, 99] on input "Apply" at bounding box center [260, 99] width 18 height 10
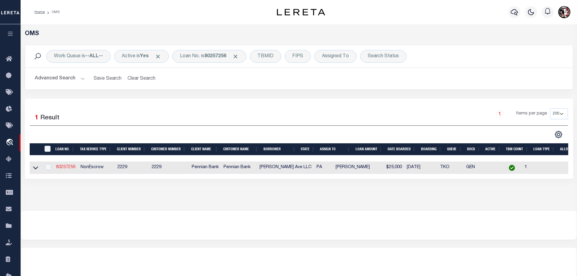
click at [59, 168] on link "80257256" at bounding box center [65, 167] width 19 height 4
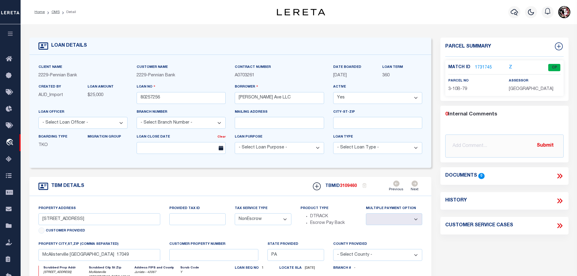
click at [481, 66] on link "1731745" at bounding box center [483, 68] width 17 height 6
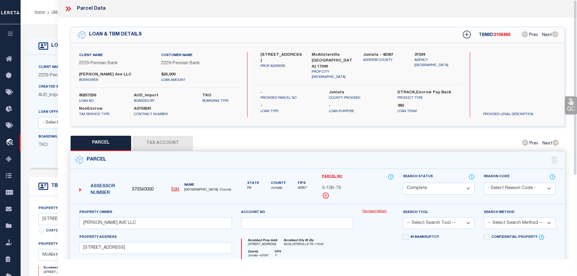
click at [160, 145] on button "Tax Account" at bounding box center [162, 143] width 61 height 15
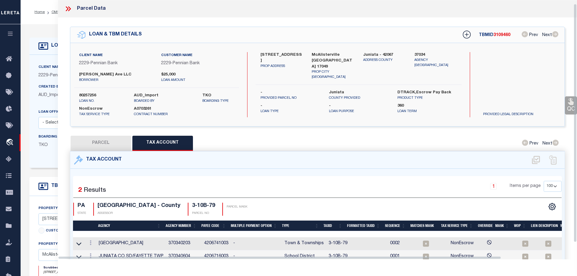
scroll to position [4, 0]
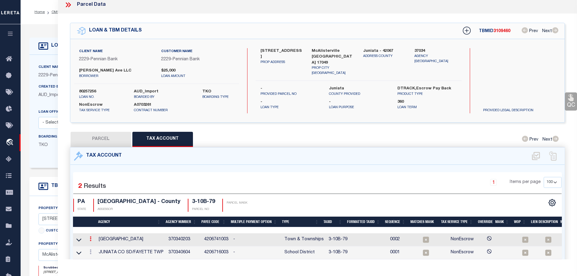
click at [90, 237] on link at bounding box center [90, 239] width 7 height 5
click at [97, 246] on icon "" at bounding box center [97, 248] width 5 height 5
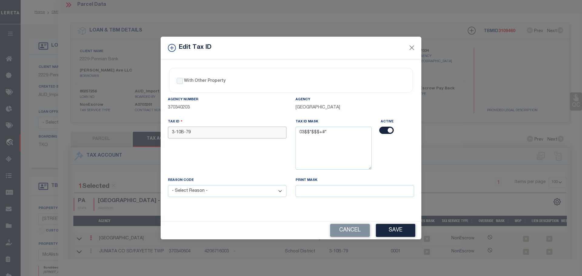
click at [208, 134] on input "3-10B-79" at bounding box center [227, 133] width 118 height 12
paste input "0310B0"
click at [214, 198] on div "Reason Code - Select Reason - 099 - Other (Provide additional detail) ACT - Age…" at bounding box center [227, 190] width 128 height 27
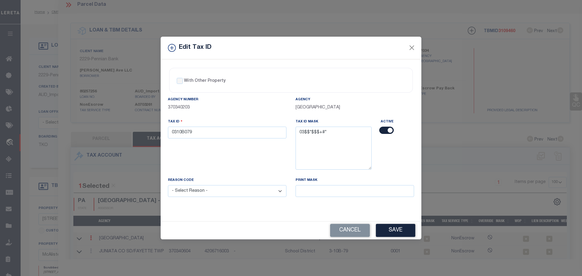
click at [213, 189] on select "- Select Reason - 099 - Other (Provide additional detail) ACT - Agency Changed …" at bounding box center [227, 191] width 118 height 12
click at [168, 185] on select "- Select Reason - 099 - Other (Provide additional detail) ACT - Agency Changed …" at bounding box center [227, 191] width 118 height 12
click at [397, 228] on button "Save" at bounding box center [395, 230] width 39 height 13
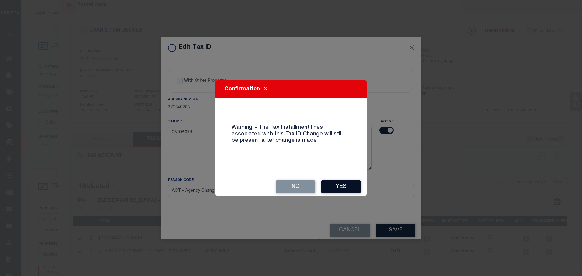
click at [336, 187] on button "Yes" at bounding box center [340, 186] width 39 height 13
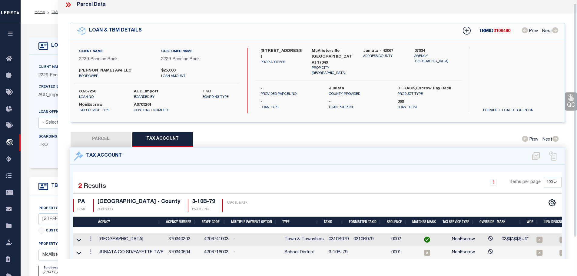
click at [65, 7] on icon at bounding box center [68, 5] width 8 height 8
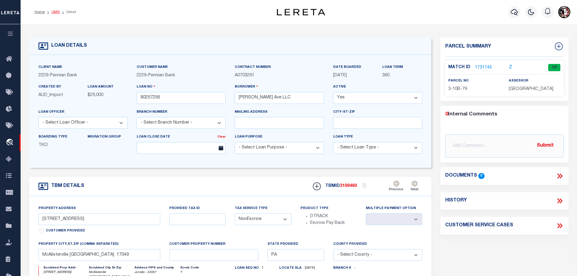
click at [53, 14] on link "OMS" at bounding box center [56, 12] width 8 height 4
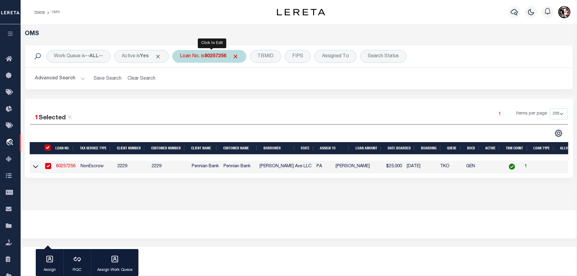
click at [215, 54] on b "80257256" at bounding box center [216, 56] width 22 height 5
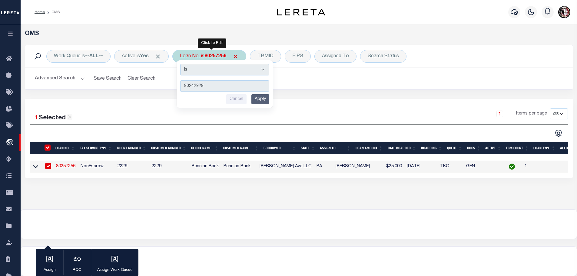
click at [259, 100] on input "Apply" at bounding box center [260, 99] width 18 height 10
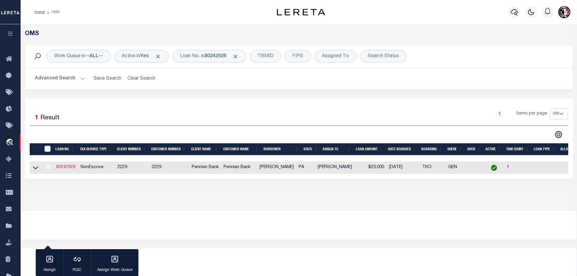
click at [66, 165] on td "80242928" at bounding box center [66, 167] width 25 height 12
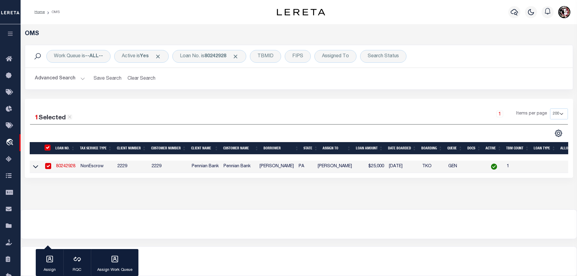
click at [66, 165] on link "80242928" at bounding box center [65, 166] width 19 height 4
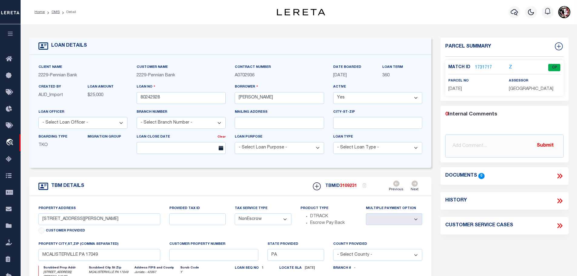
click at [481, 67] on link "1731717" at bounding box center [483, 68] width 17 height 6
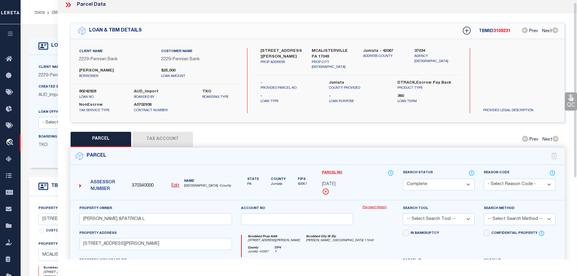
click at [167, 136] on button "Tax Account" at bounding box center [162, 139] width 61 height 15
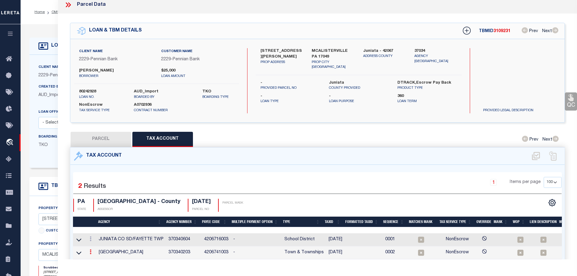
click at [91, 249] on icon at bounding box center [91, 251] width 2 height 5
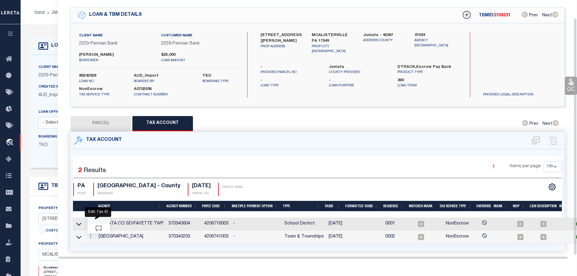
click at [98, 215] on icon "" at bounding box center [97, 217] width 5 height 5
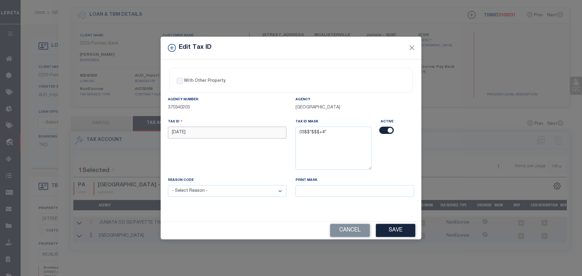
click at [196, 134] on input "[DATE]" at bounding box center [227, 133] width 118 height 12
paste input "0312 0"
click at [219, 195] on select "- Select Reason - 099 - Other (Provide additional detail) ACT - Agency Changed …" at bounding box center [227, 191] width 118 height 12
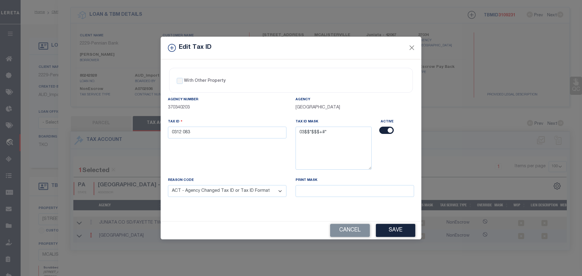
click at [168, 185] on select "- Select Reason - 099 - Other (Provide additional detail) ACT - Agency Changed …" at bounding box center [227, 191] width 118 height 12
click at [384, 232] on button "Save" at bounding box center [395, 230] width 39 height 13
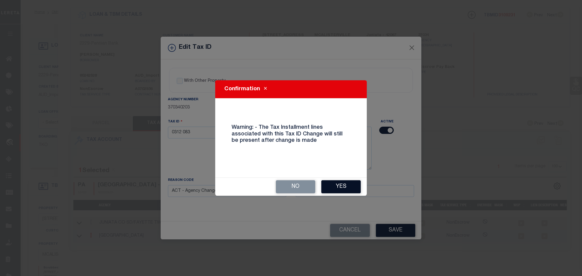
click at [329, 185] on button "Yes" at bounding box center [340, 186] width 39 height 13
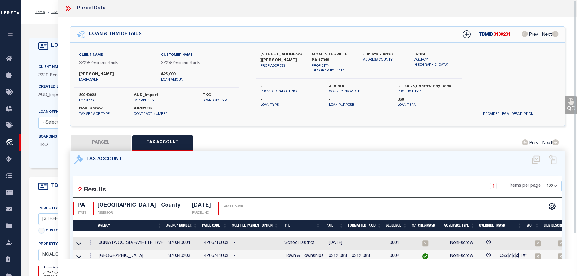
scroll to position [0, 0]
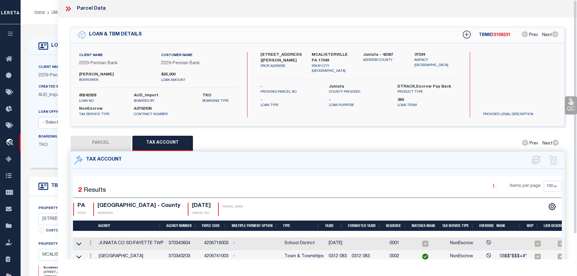
click at [67, 8] on icon at bounding box center [67, 8] width 3 height 5
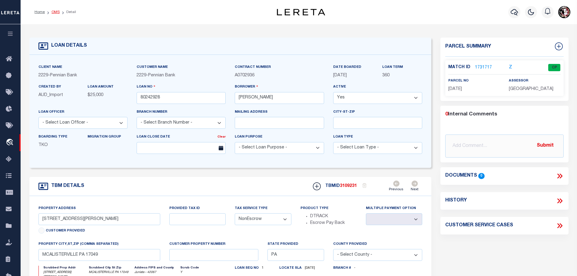
click at [54, 13] on link "OMS" at bounding box center [56, 12] width 8 height 4
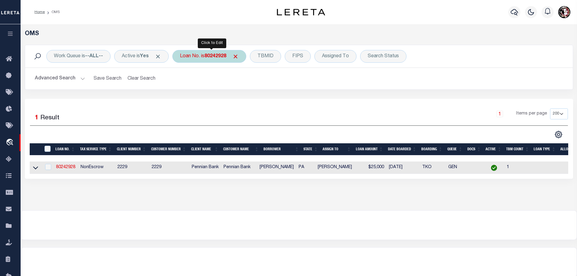
click at [214, 58] on b "80242928" at bounding box center [216, 56] width 22 height 5
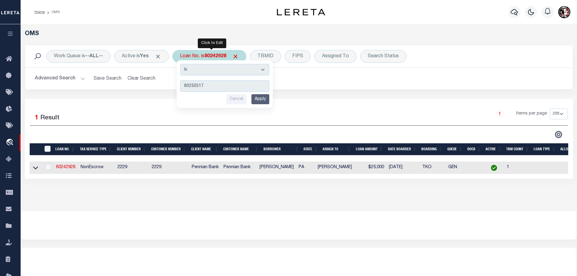
click at [258, 101] on input "Apply" at bounding box center [260, 99] width 18 height 10
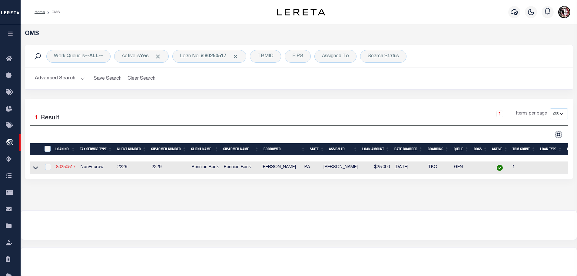
click at [61, 166] on link "80250517" at bounding box center [65, 167] width 19 height 4
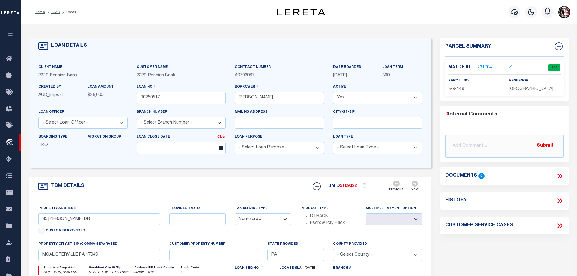
click at [479, 68] on link "1731704" at bounding box center [483, 68] width 17 height 6
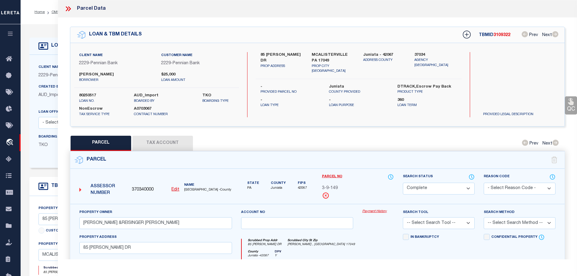
click at [174, 140] on button "Tax Account" at bounding box center [162, 143] width 61 height 15
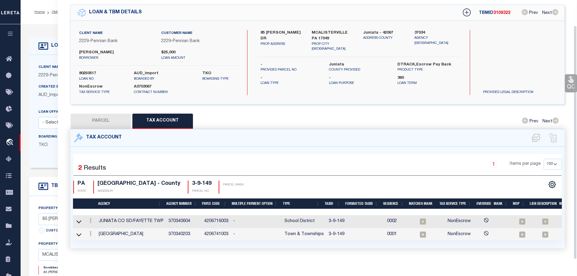
scroll to position [28, 0]
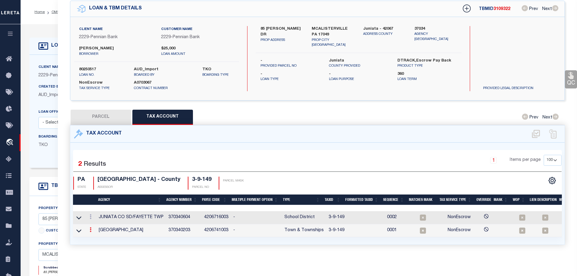
click at [92, 227] on icon at bounding box center [91, 229] width 2 height 5
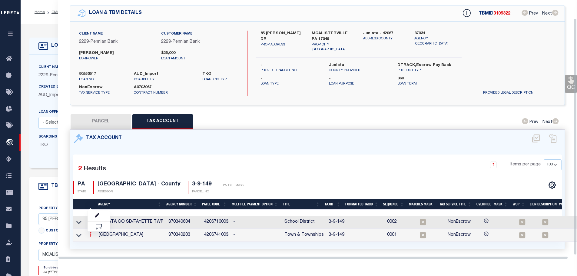
scroll to position [20, 0]
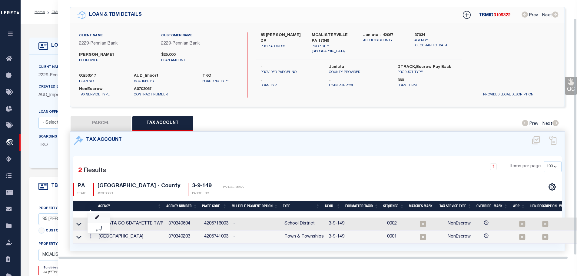
click at [99, 213] on link at bounding box center [99, 218] width 22 height 10
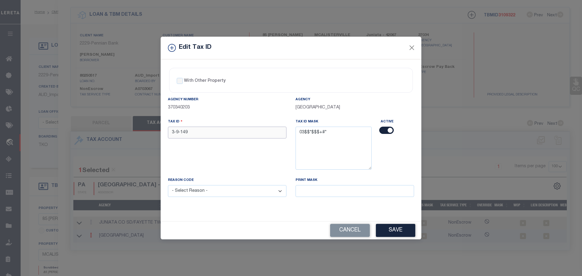
click at [230, 131] on input "3-9-149" at bounding box center [227, 133] width 118 height 12
paste input "0309"
click at [231, 193] on select "- Select Reason - 099 - Other (Provide additional detail) ACT - Agency Changed …" at bounding box center [227, 191] width 118 height 12
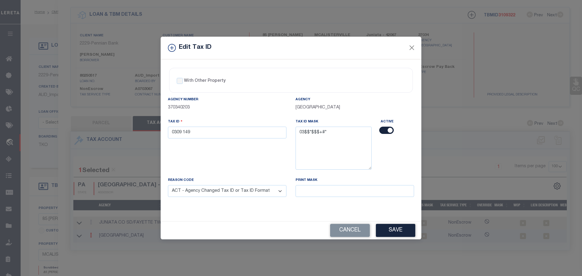
click at [168, 185] on select "- Select Reason - 099 - Other (Provide additional detail) ACT - Agency Changed …" at bounding box center [227, 191] width 118 height 12
click at [398, 230] on button "Save" at bounding box center [395, 230] width 39 height 13
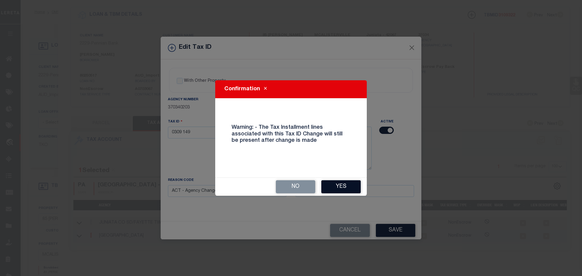
click at [344, 186] on button "Yes" at bounding box center [340, 186] width 39 height 13
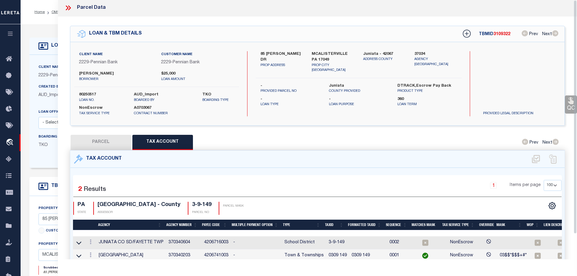
scroll to position [0, 0]
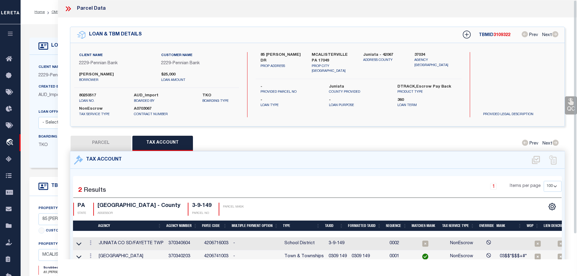
click at [68, 7] on icon at bounding box center [68, 9] width 8 height 8
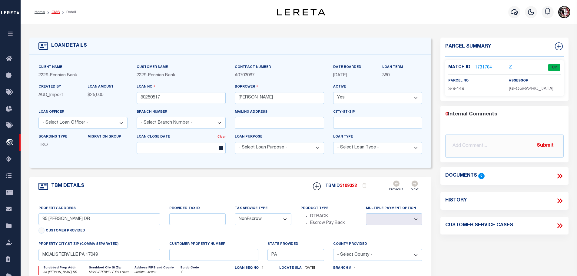
click at [53, 12] on link "OMS" at bounding box center [56, 12] width 8 height 4
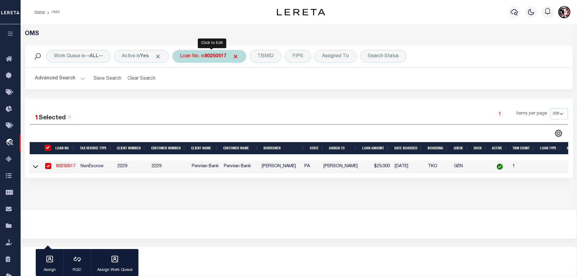
click at [206, 55] on div "Loan No. is 80250517" at bounding box center [209, 56] width 74 height 13
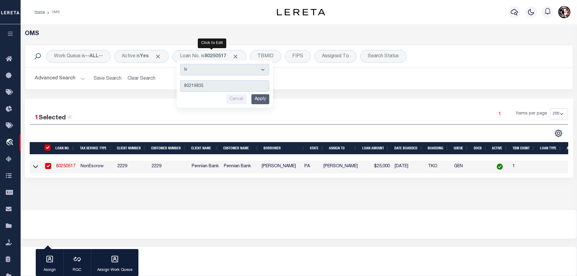
click at [268, 101] on input "Apply" at bounding box center [260, 99] width 18 height 10
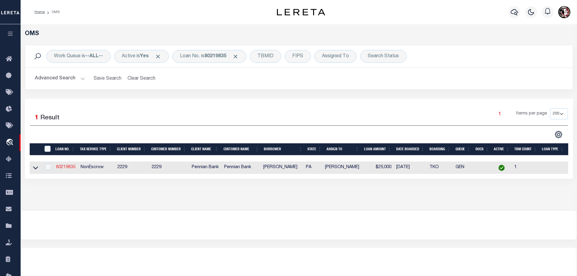
click at [66, 166] on link "80219835" at bounding box center [65, 167] width 19 height 4
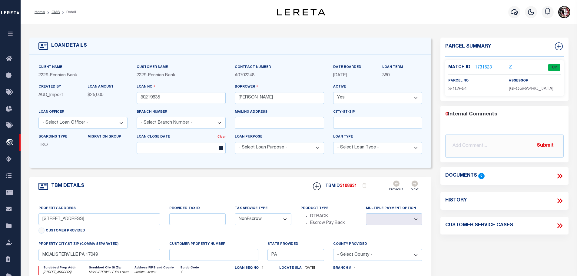
click at [480, 65] on link "1731628" at bounding box center [483, 68] width 17 height 6
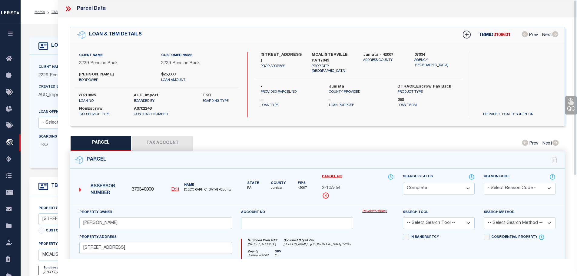
click at [165, 140] on button "Tax Account" at bounding box center [162, 143] width 61 height 15
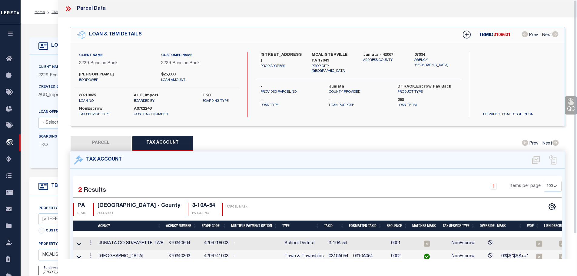
click at [69, 8] on icon at bounding box center [68, 9] width 8 height 8
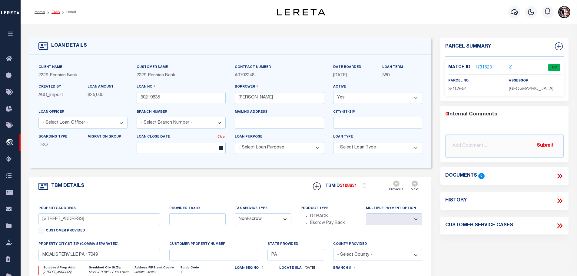
click at [53, 12] on link "OMS" at bounding box center [56, 12] width 8 height 4
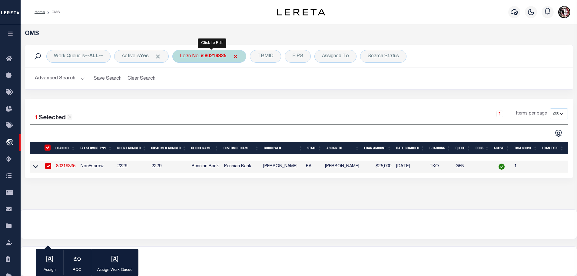
click at [221, 56] on b "80219835" at bounding box center [216, 56] width 22 height 5
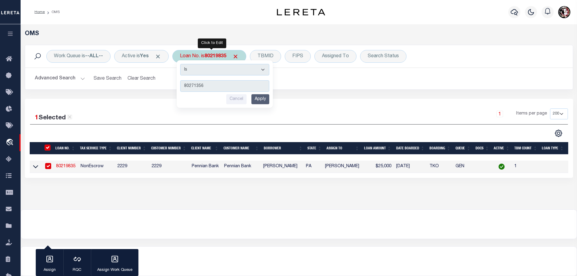
click at [264, 99] on input "Apply" at bounding box center [260, 99] width 18 height 10
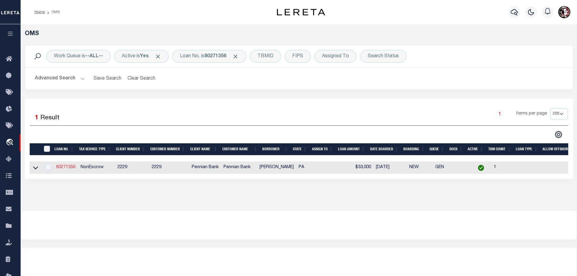
click at [62, 165] on link "80271356" at bounding box center [65, 167] width 19 height 4
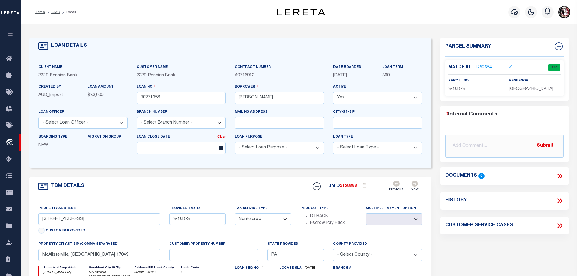
click at [480, 65] on link "1752654" at bounding box center [483, 68] width 17 height 6
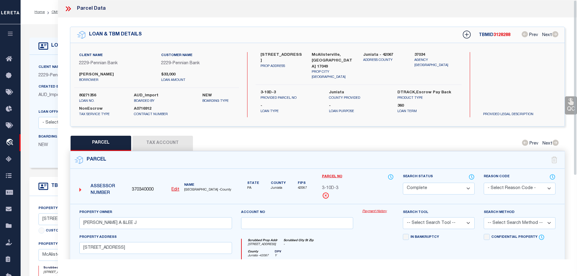
click at [169, 139] on button "Tax Account" at bounding box center [162, 143] width 61 height 15
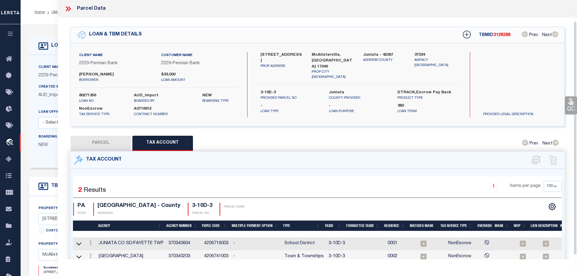
scroll to position [24, 0]
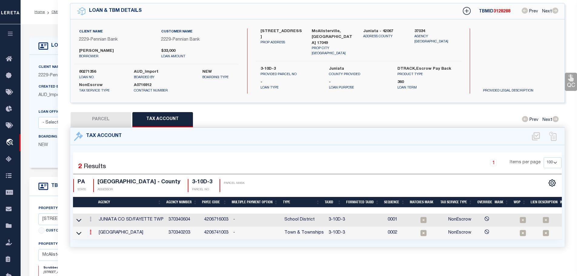
click at [90, 231] on link at bounding box center [90, 233] width 7 height 5
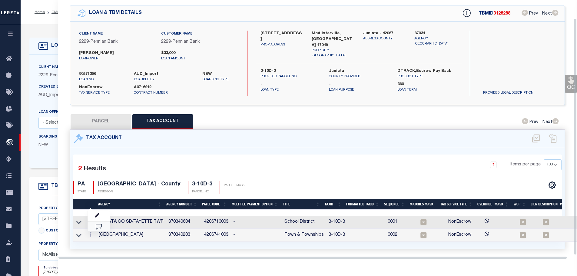
scroll to position [20, 0]
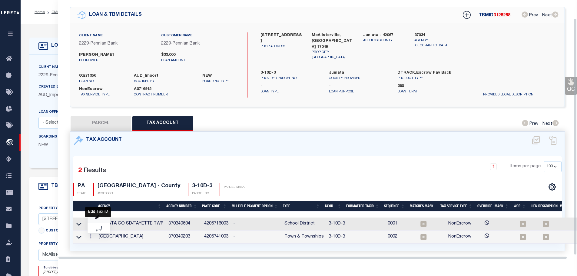
click at [97, 216] on icon "" at bounding box center [97, 217] width 5 height 5
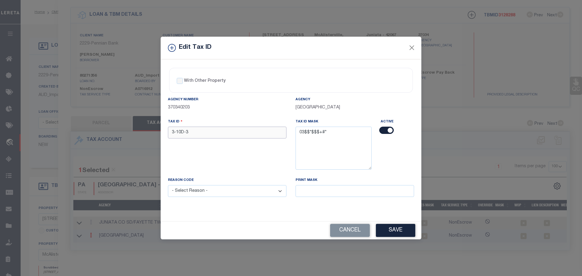
click at [208, 135] on input "3-10D-3" at bounding box center [227, 133] width 118 height 12
paste input "0310D00"
click at [207, 193] on select "- Select Reason - 099 - Other (Provide additional detail) ACT - Agency Changed …" at bounding box center [227, 191] width 118 height 12
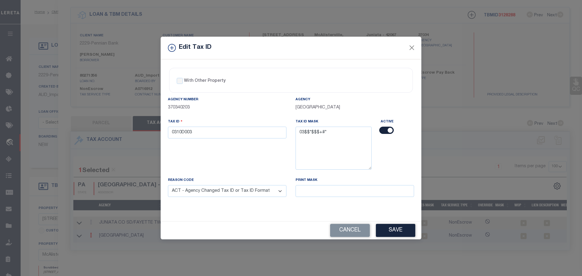
click at [168, 185] on select "- Select Reason - 099 - Other (Provide additional detail) ACT - Agency Changed …" at bounding box center [227, 191] width 118 height 12
click at [404, 233] on button "Save" at bounding box center [395, 230] width 39 height 13
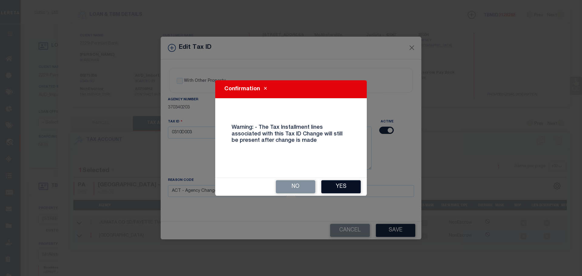
click at [344, 185] on button "Yes" at bounding box center [340, 186] width 39 height 13
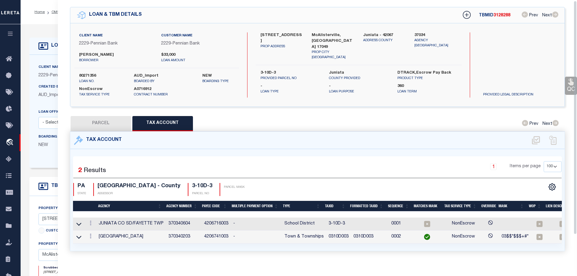
scroll to position [0, 0]
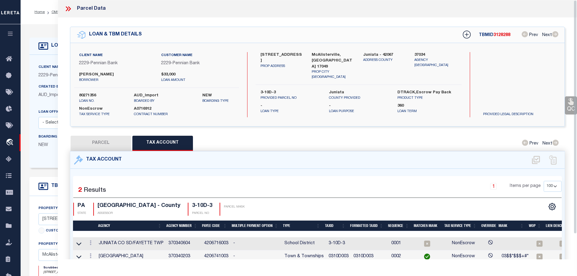
click at [69, 6] on icon at bounding box center [68, 9] width 8 height 8
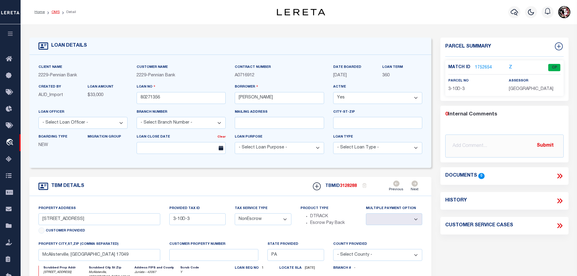
click at [55, 12] on link "OMS" at bounding box center [56, 12] width 8 height 4
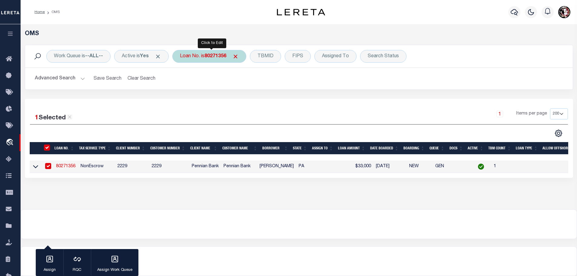
click at [210, 55] on b "80271356" at bounding box center [216, 56] width 22 height 5
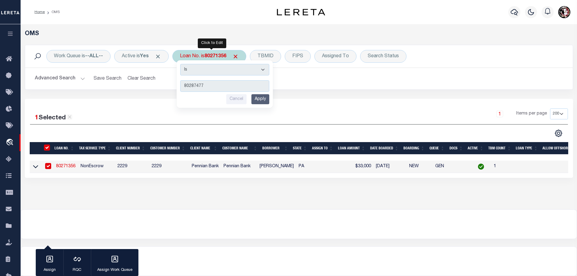
click at [267, 102] on input "Apply" at bounding box center [260, 99] width 18 height 10
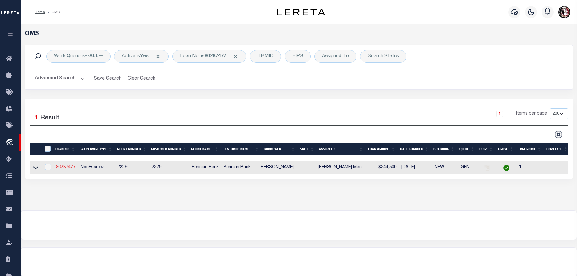
click at [61, 166] on link "80287477" at bounding box center [65, 167] width 19 height 4
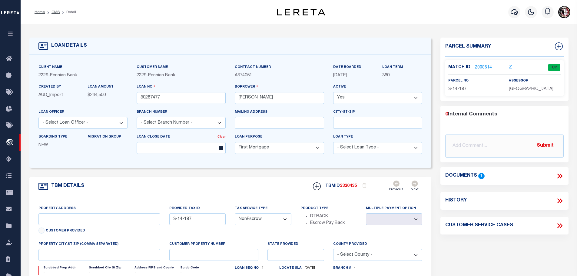
click at [483, 67] on link "2008614" at bounding box center [483, 68] width 17 height 6
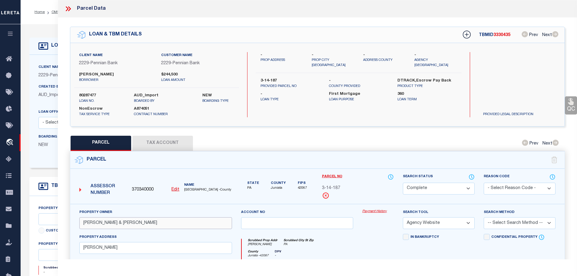
click at [89, 221] on input "[PERSON_NAME] & [PERSON_NAME]" at bounding box center [155, 223] width 153 height 12
click at [165, 138] on button "Tax Account" at bounding box center [162, 143] width 61 height 15
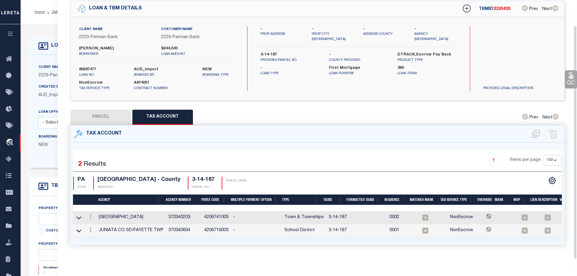
scroll to position [28, 0]
click at [92, 214] on icon at bounding box center [91, 216] width 2 height 5
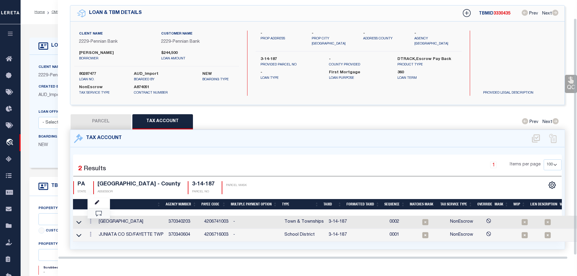
scroll to position [20, 0]
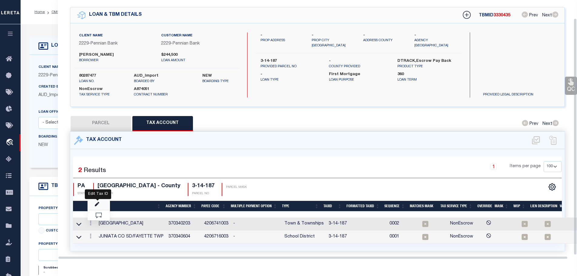
click at [98, 202] on icon "" at bounding box center [97, 204] width 5 height 5
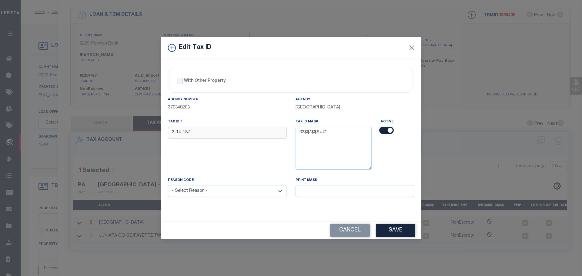
click at [238, 135] on input "3-14-187" at bounding box center [227, 133] width 118 height 12
paste input "0314"
click at [230, 191] on select "- Select Reason - 099 - Other (Provide additional detail) ACT - Agency Changed …" at bounding box center [227, 191] width 118 height 12
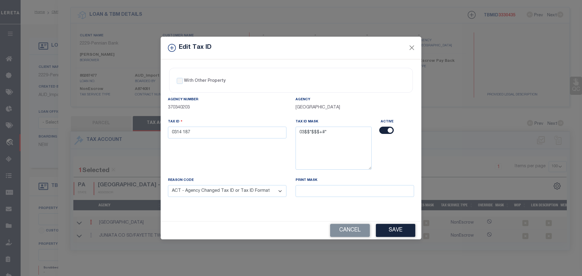
click at [168, 185] on select "- Select Reason - 099 - Other (Provide additional detail) ACT - Agency Changed …" at bounding box center [227, 191] width 118 height 12
drag, startPoint x: 408, startPoint y: 233, endPoint x: 405, endPoint y: 232, distance: 3.1
click at [405, 232] on button "Save" at bounding box center [395, 230] width 39 height 13
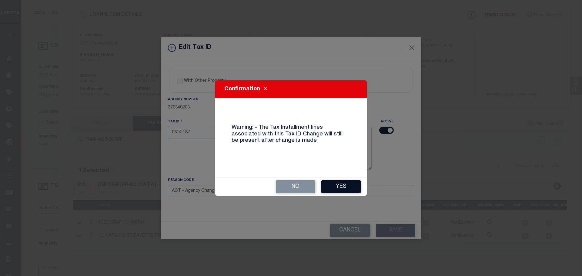
click at [350, 188] on button "Yes" at bounding box center [340, 186] width 39 height 13
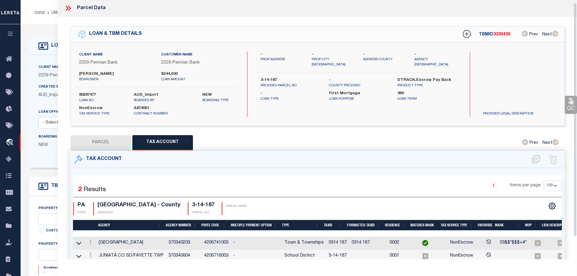
scroll to position [0, 0]
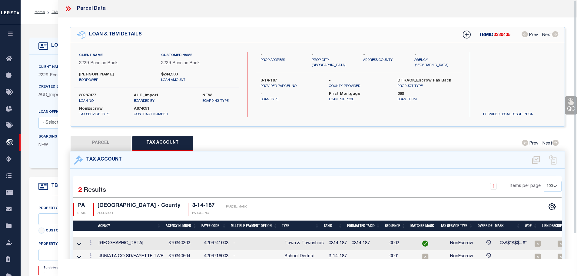
click at [67, 8] on icon at bounding box center [68, 9] width 8 height 8
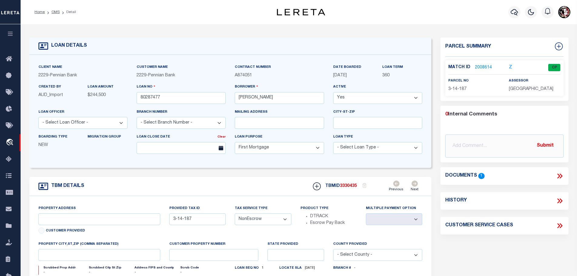
drag, startPoint x: 55, startPoint y: 12, endPoint x: 55, endPoint y: 19, distance: 6.4
click at [55, 12] on link "OMS" at bounding box center [56, 12] width 8 height 4
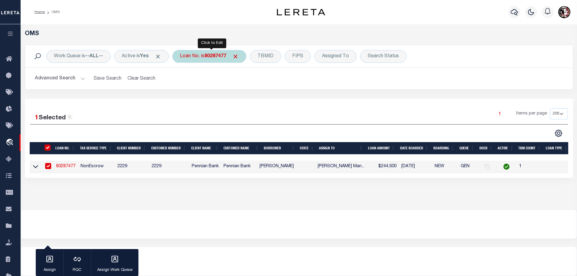
click at [195, 57] on div "Loan No. is 80287477" at bounding box center [209, 56] width 74 height 13
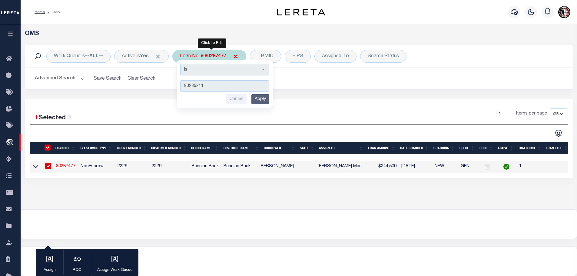
click at [265, 102] on input "Apply" at bounding box center [260, 99] width 18 height 10
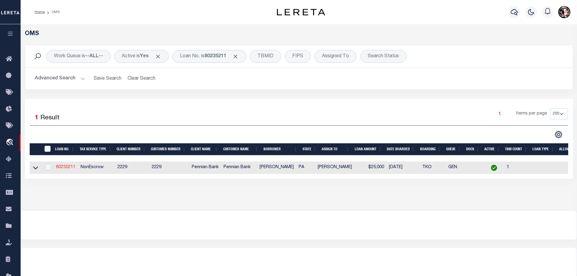
click at [65, 168] on link "80235211" at bounding box center [65, 167] width 19 height 4
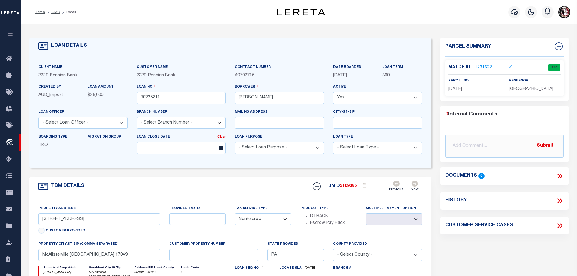
click at [484, 66] on link "1731622" at bounding box center [483, 68] width 17 height 6
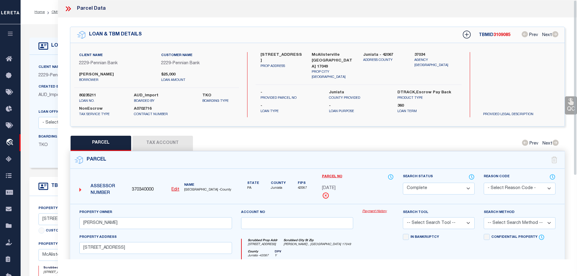
click at [154, 144] on button "Tax Account" at bounding box center [162, 143] width 61 height 15
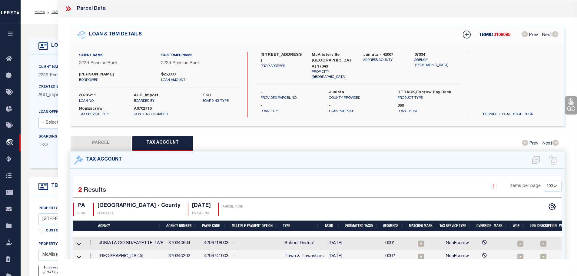
click at [105, 141] on button "PARCEL" at bounding box center [101, 143] width 61 height 15
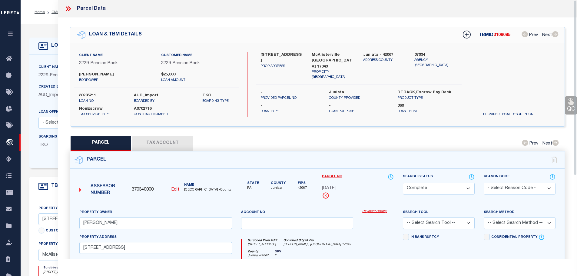
click at [165, 141] on button "Tax Account" at bounding box center [162, 143] width 61 height 15
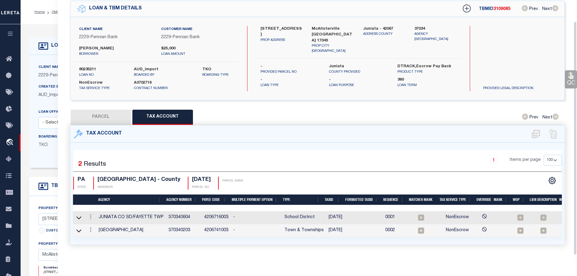
scroll to position [28, 0]
click at [92, 227] on icon at bounding box center [91, 229] width 2 height 5
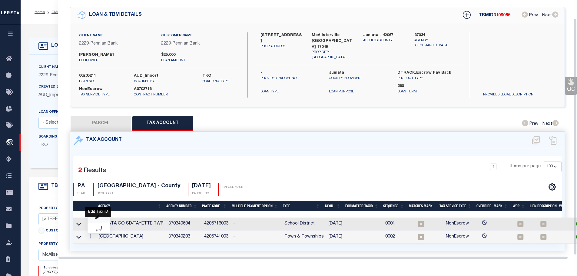
click at [98, 215] on icon "" at bounding box center [97, 217] width 5 height 5
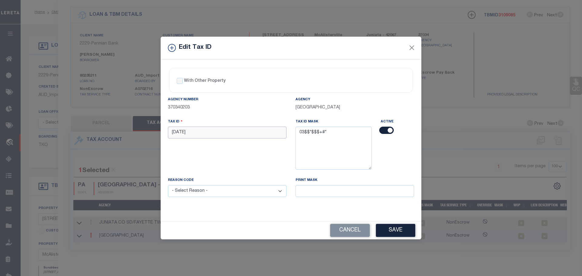
click at [198, 130] on input "[DATE]" at bounding box center [227, 133] width 118 height 12
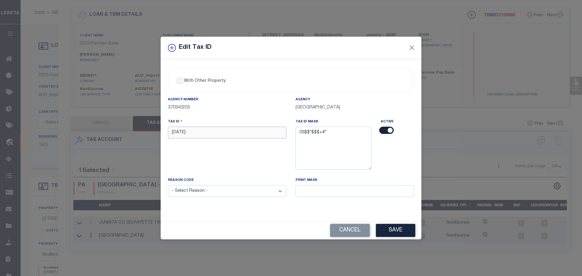
paste input "0314 0"
click at [216, 195] on select "- Select Reason - 099 - Other (Provide additional detail) ACT - Agency Changed …" at bounding box center [227, 191] width 118 height 12
click at [168, 185] on select "- Select Reason - 099 - Other (Provide additional detail) ACT - Agency Changed …" at bounding box center [227, 191] width 118 height 12
click at [391, 233] on button "Save" at bounding box center [395, 230] width 39 height 13
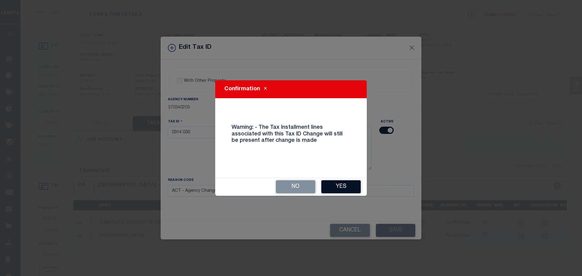
click at [331, 183] on button "Yes" at bounding box center [340, 186] width 39 height 13
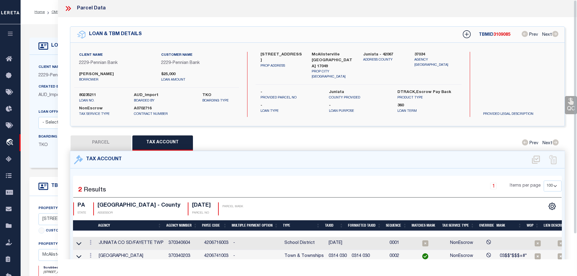
scroll to position [0, 0]
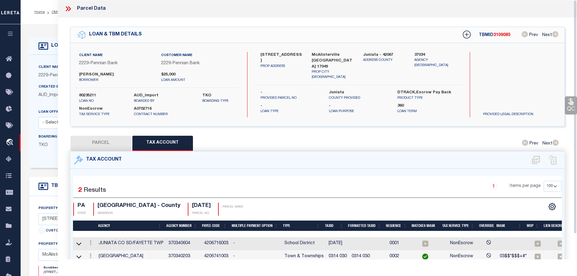
click at [65, 9] on icon at bounding box center [68, 9] width 8 height 8
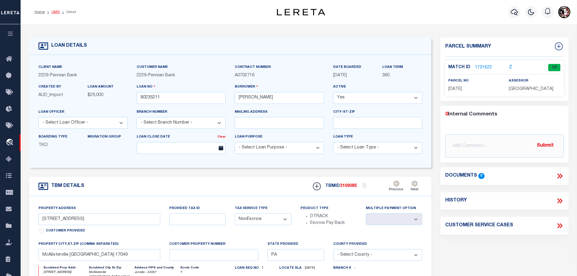
click at [52, 12] on link "OMS" at bounding box center [56, 12] width 8 height 4
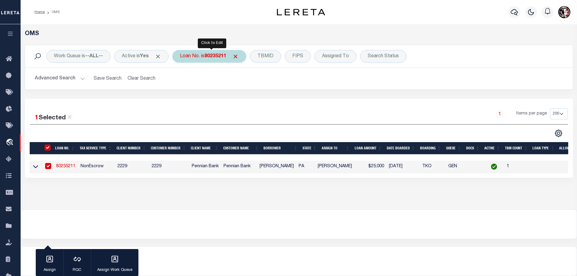
click at [215, 57] on b "80235211" at bounding box center [216, 56] width 22 height 5
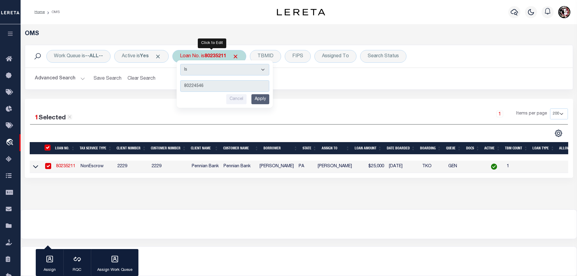
click at [262, 98] on input "Apply" at bounding box center [260, 99] width 18 height 10
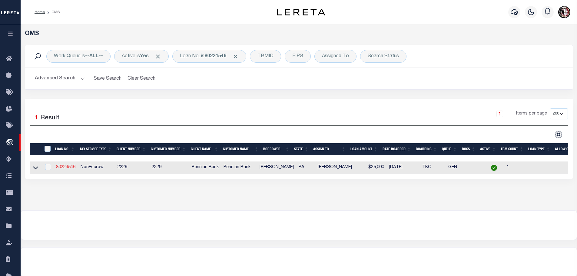
click at [61, 165] on link "80224546" at bounding box center [65, 167] width 19 height 4
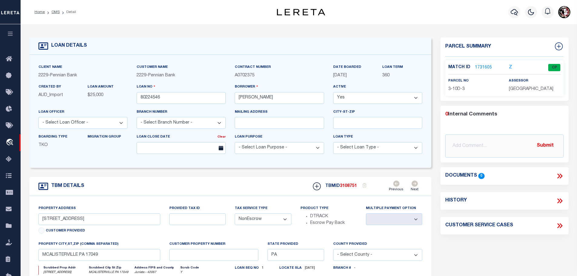
click at [482, 65] on link "1731605" at bounding box center [483, 68] width 17 height 6
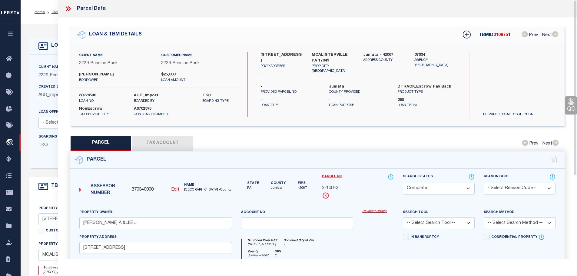
click at [171, 146] on button "Tax Account" at bounding box center [162, 143] width 61 height 15
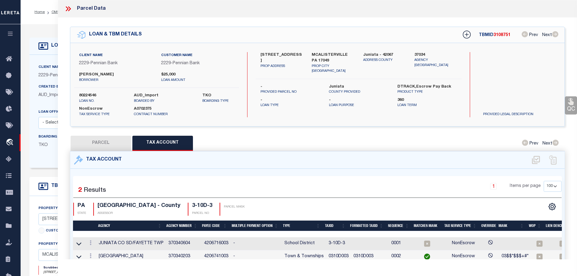
click at [67, 9] on icon at bounding box center [68, 9] width 8 height 8
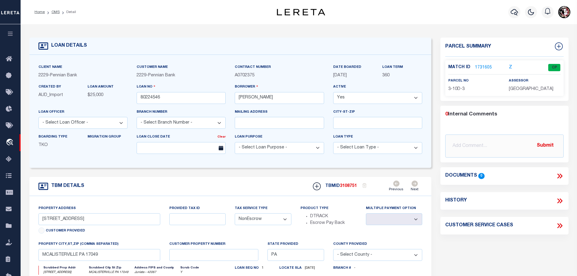
drag, startPoint x: 55, startPoint y: 11, endPoint x: 70, endPoint y: 30, distance: 23.9
click at [55, 10] on link "OMS" at bounding box center [56, 12] width 8 height 4
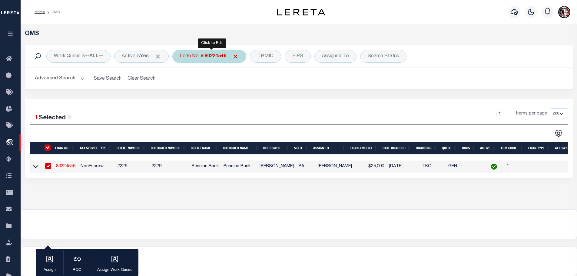
click at [220, 60] on div "Loan No. is 80224546" at bounding box center [209, 56] width 74 height 13
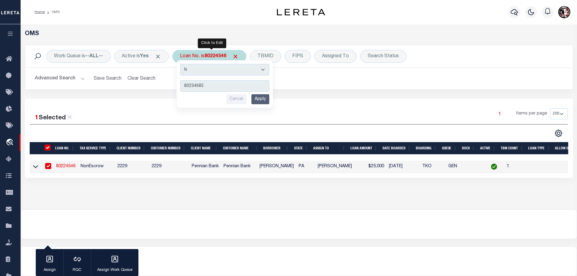
click at [259, 100] on input "Apply" at bounding box center [260, 99] width 18 height 10
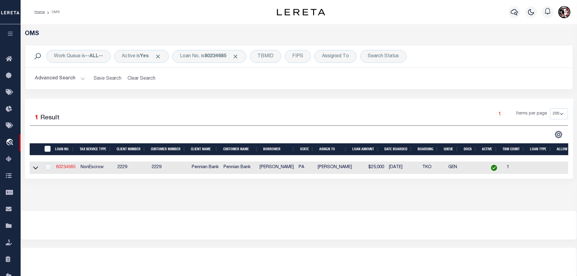
click at [66, 165] on link "80234685" at bounding box center [65, 167] width 19 height 4
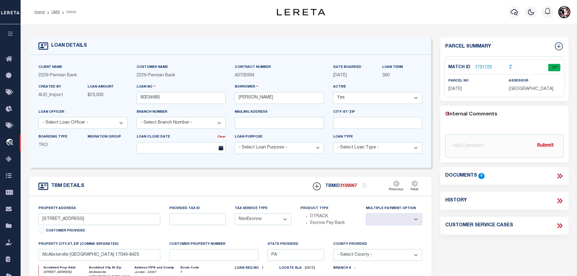
click at [488, 65] on link "1731723" at bounding box center [483, 68] width 17 height 6
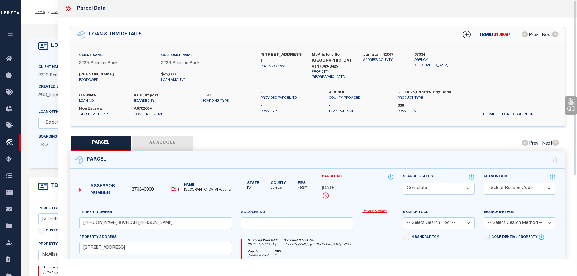
click at [162, 139] on button "Tax Account" at bounding box center [162, 143] width 61 height 15
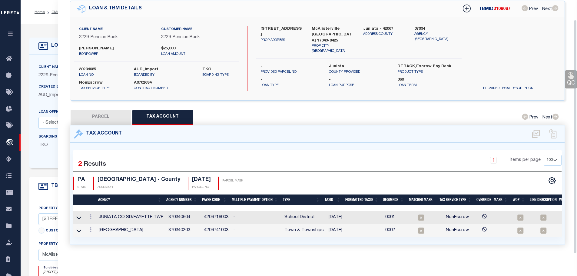
scroll to position [28, 0]
click at [90, 227] on icon at bounding box center [91, 229] width 2 height 5
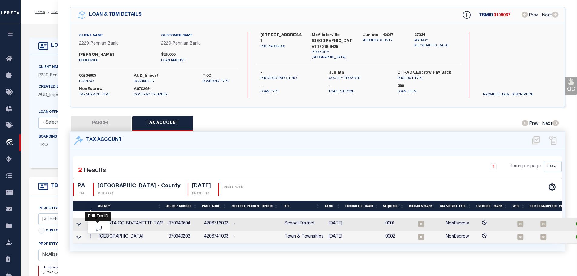
click at [99, 215] on icon "" at bounding box center [97, 217] width 5 height 5
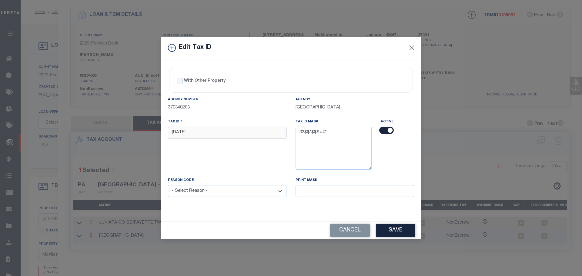
click at [206, 129] on input "[DATE]" at bounding box center [227, 133] width 118 height 12
paste input "0312 0"
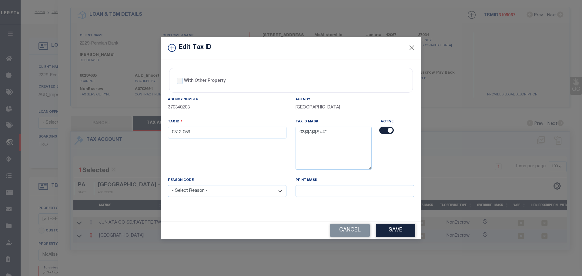
click at [216, 187] on select "- Select Reason - 099 - Other (Provide additional detail) ACT - Agency Changed …" at bounding box center [227, 191] width 118 height 12
click at [168, 185] on select "- Select Reason - 099 - Other (Provide additional detail) ACT - Agency Changed …" at bounding box center [227, 191] width 118 height 12
click at [406, 227] on button "Save" at bounding box center [395, 230] width 39 height 13
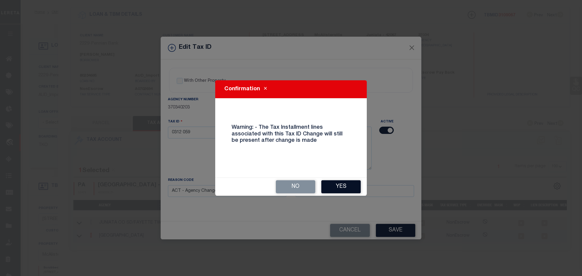
click at [343, 185] on button "Yes" at bounding box center [340, 186] width 39 height 13
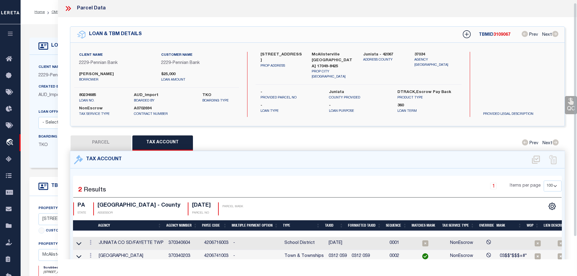
scroll to position [0, 0]
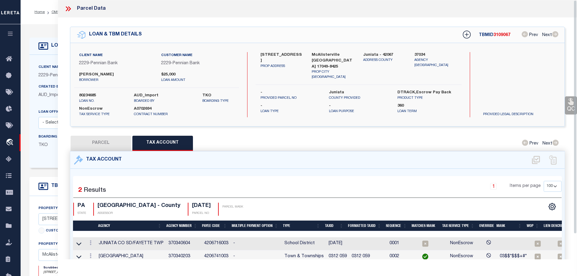
click at [68, 8] on icon at bounding box center [68, 9] width 8 height 8
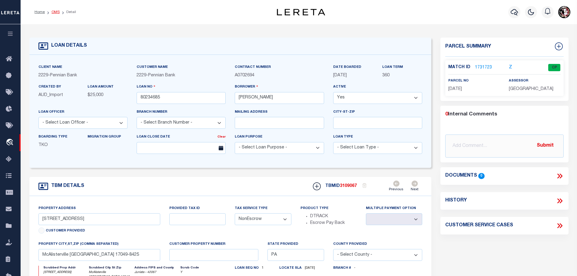
click at [53, 11] on link "OMS" at bounding box center [56, 12] width 8 height 4
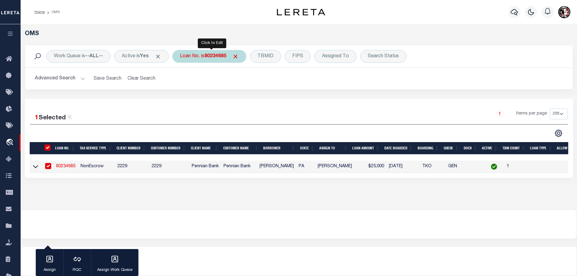
click at [216, 53] on div "Loan No. is 80234685" at bounding box center [209, 56] width 74 height 13
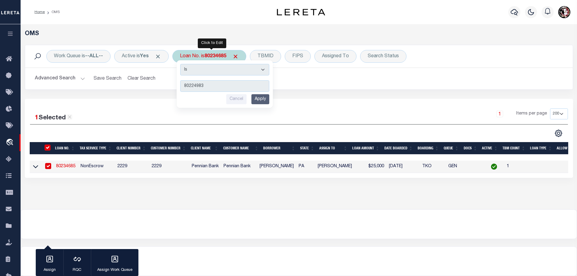
click at [267, 101] on input "Apply" at bounding box center [260, 99] width 18 height 10
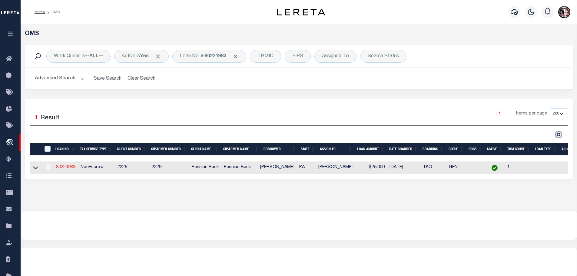
click at [73, 166] on link "80224983" at bounding box center [65, 167] width 19 height 4
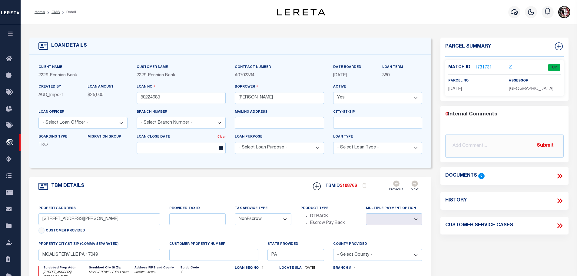
click at [487, 66] on link "1731731" at bounding box center [483, 68] width 17 height 6
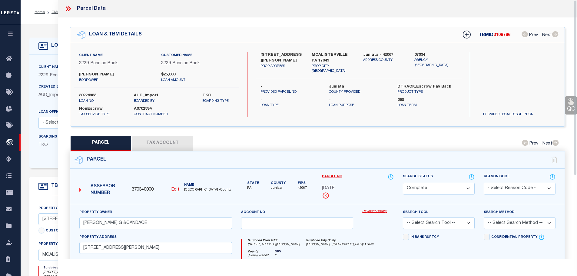
click at [169, 141] on button "Tax Account" at bounding box center [162, 143] width 61 height 15
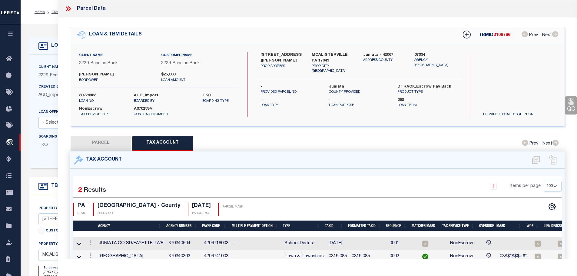
click at [70, 9] on icon at bounding box center [69, 8] width 3 height 5
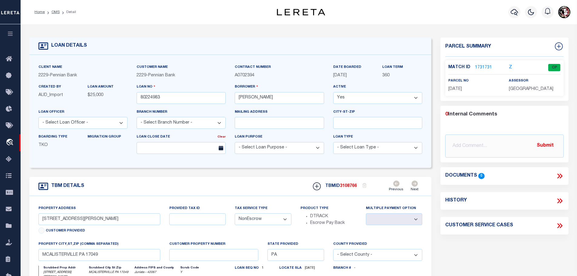
drag, startPoint x: 52, startPoint y: 13, endPoint x: 107, endPoint y: 82, distance: 88.3
click at [52, 13] on link "OMS" at bounding box center [56, 12] width 8 height 4
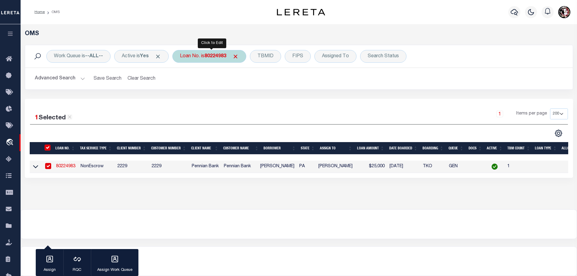
click at [210, 55] on b "80224983" at bounding box center [216, 56] width 22 height 5
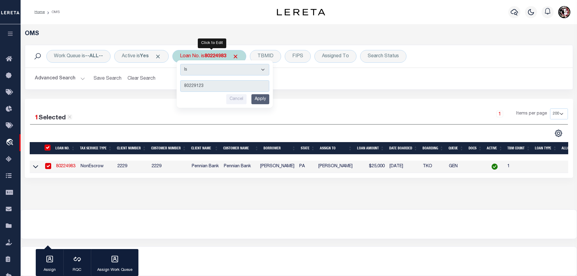
click at [261, 98] on input "Apply" at bounding box center [260, 99] width 18 height 10
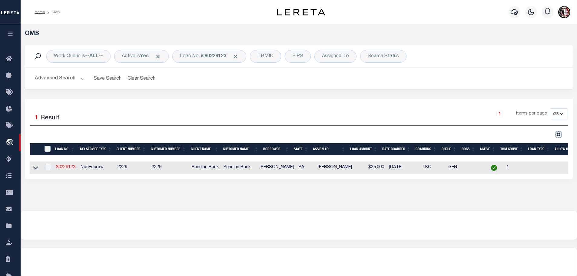
click at [69, 165] on link "80229123" at bounding box center [65, 167] width 19 height 4
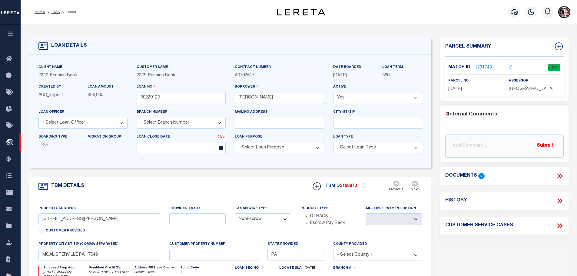
click at [479, 65] on link "1731748" at bounding box center [483, 68] width 17 height 6
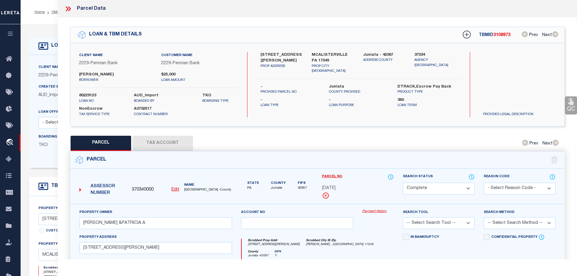
click at [163, 139] on button "Tax Account" at bounding box center [162, 143] width 61 height 15
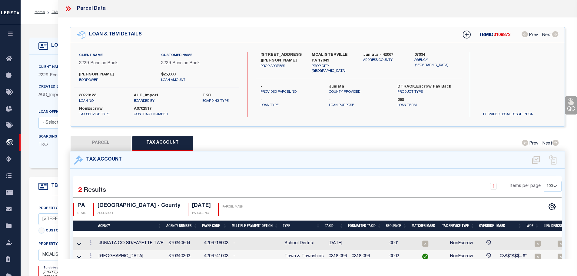
click at [70, 9] on icon at bounding box center [69, 8] width 3 height 5
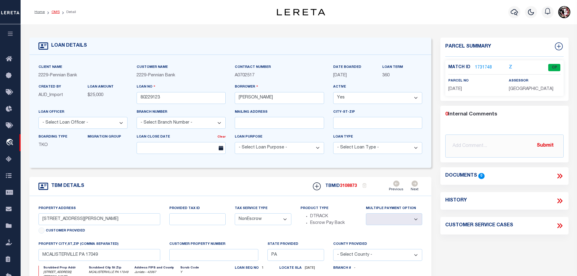
click at [52, 12] on link "OMS" at bounding box center [56, 12] width 8 height 4
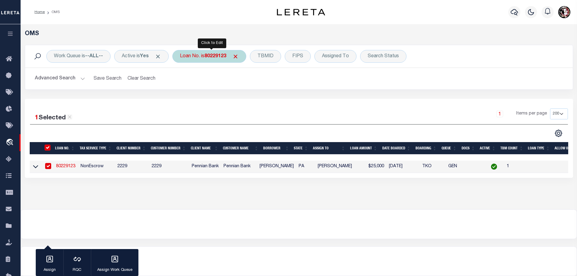
click at [219, 54] on b "80229123" at bounding box center [216, 56] width 22 height 5
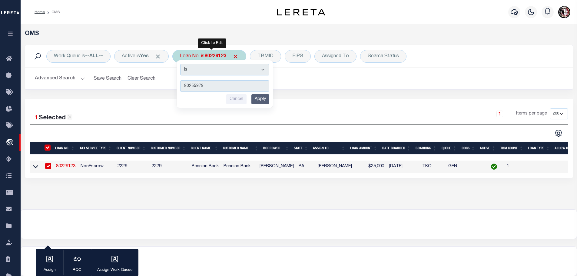
click at [266, 99] on input "Apply" at bounding box center [260, 99] width 18 height 10
